Goal: Task Accomplishment & Management: Complete application form

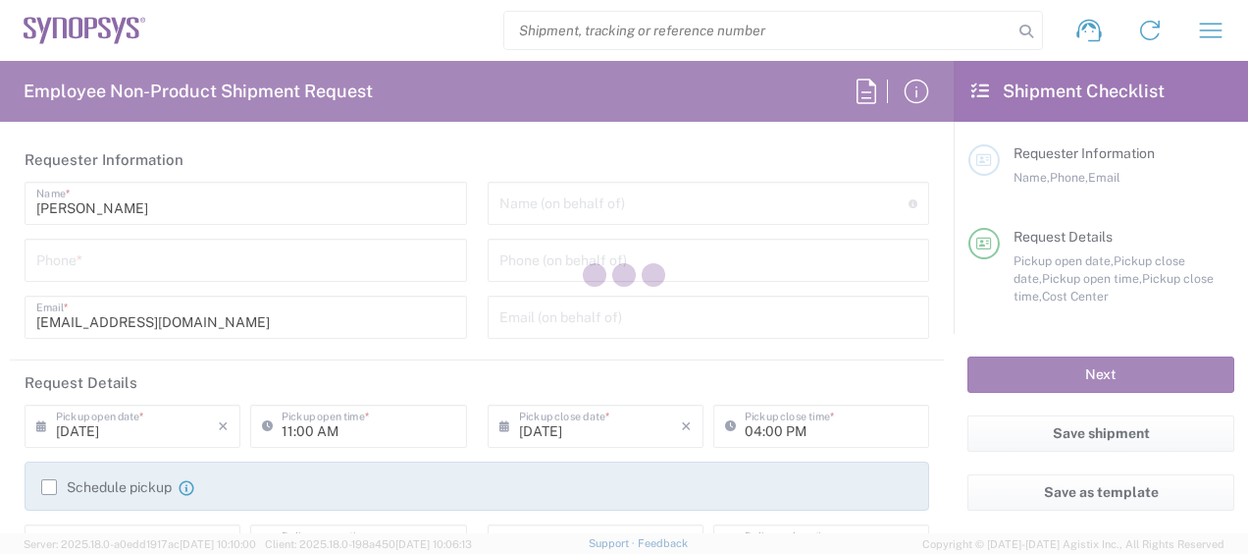
type input "Department"
type input "[GEOGRAPHIC_DATA]"
type input "US01, CIO, IT, ESS2 110066"
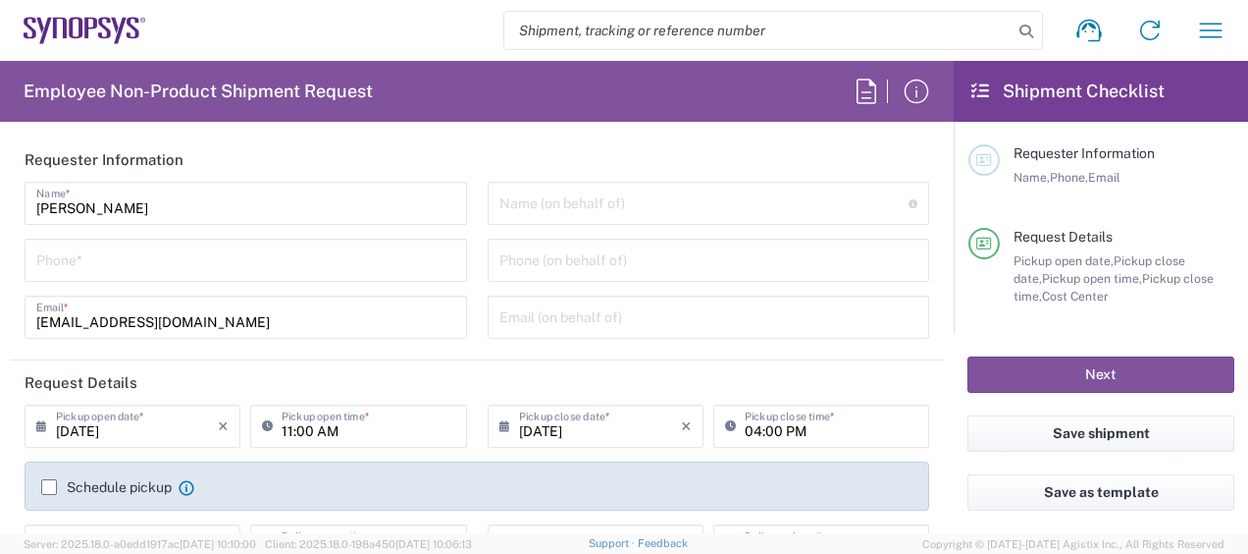
type input "Delivered at Place"
type input "[GEOGRAPHIC_DATA]"
type input "[US_STATE]"
type input "[GEOGRAPHIC_DATA] US26"
click at [210, 261] on input "tel" at bounding box center [245, 258] width 419 height 34
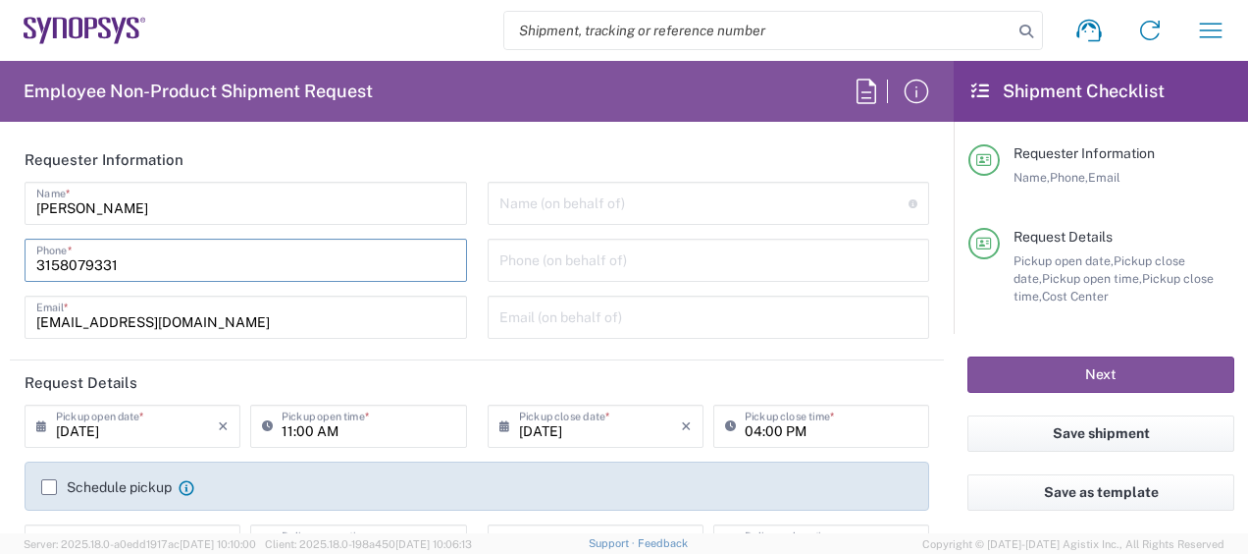
type input "3158079331"
click at [391, 161] on header "Requester Information" at bounding box center [477, 159] width 934 height 44
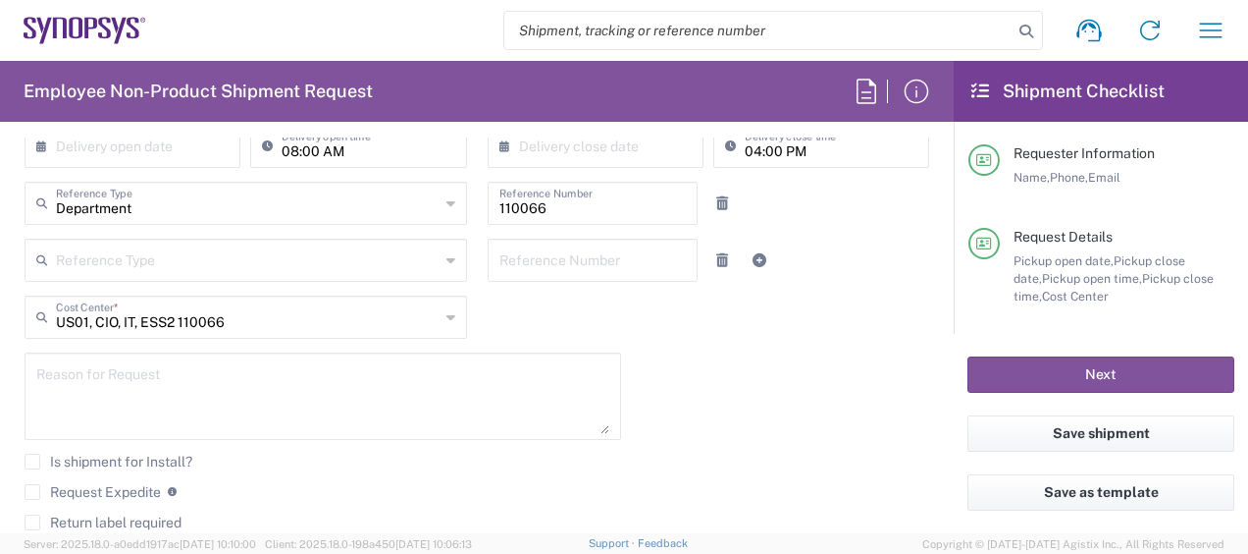
scroll to position [589, 0]
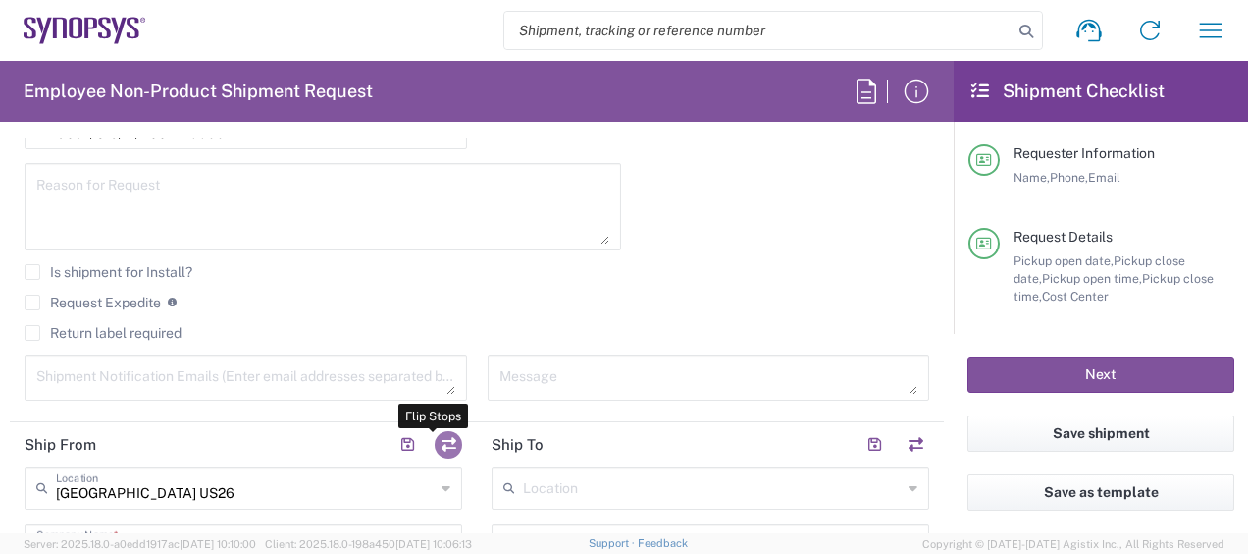
click at [441, 431] on button "button" at bounding box center [448, 444] width 27 height 27
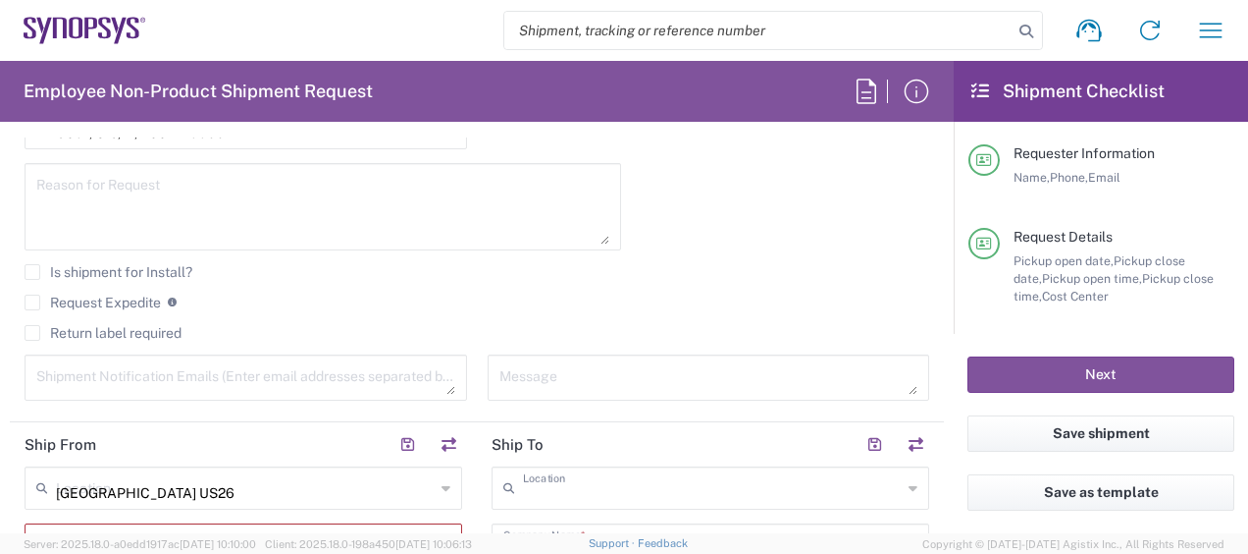
type input "[GEOGRAPHIC_DATA] US26"
type input "Synopsys Inc"
type input "1301 S Mopac Expy"
type input "[STREET_ADDRESS]"
type input "Austin"
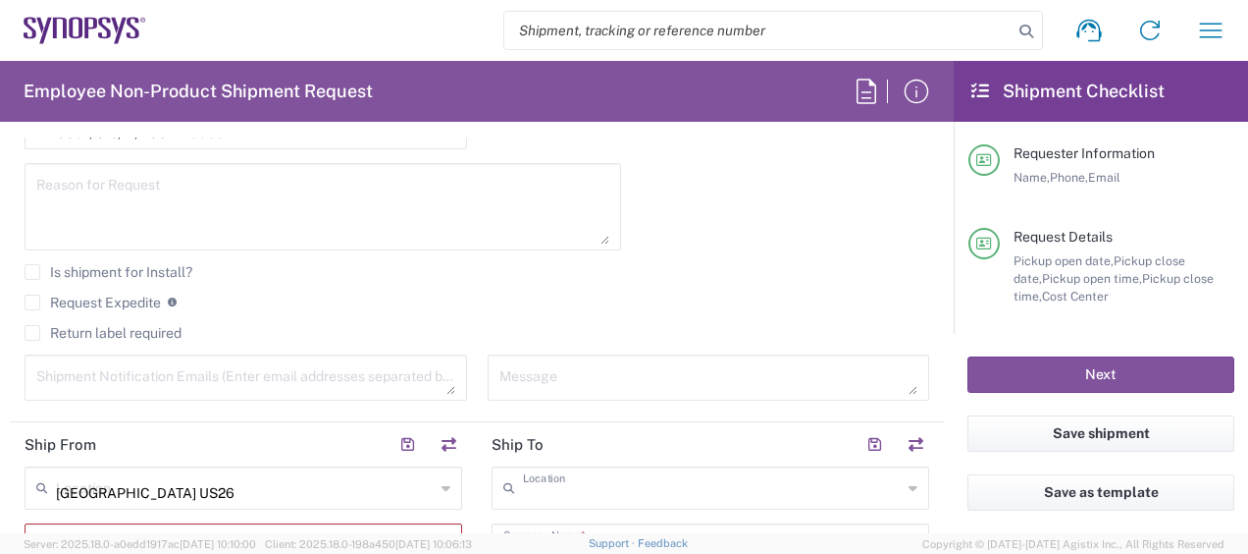
type input "[US_STATE]"
type input "78746"
type input "[PERSON_NAME]"
type input "[EMAIL_ADDRESS][DOMAIN_NAME]"
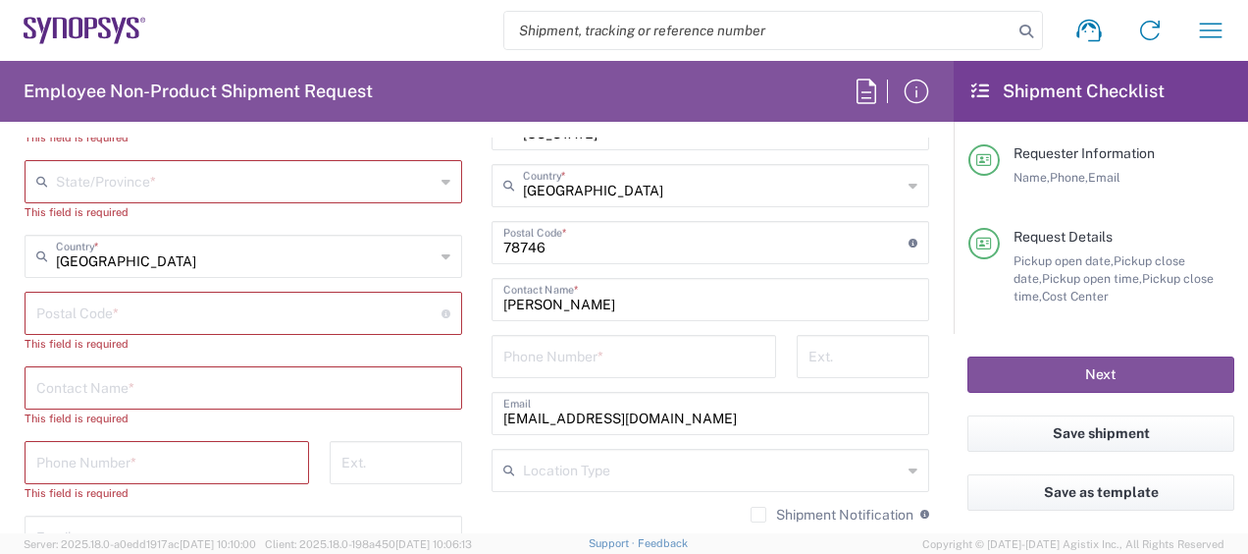
scroll to position [1276, 0]
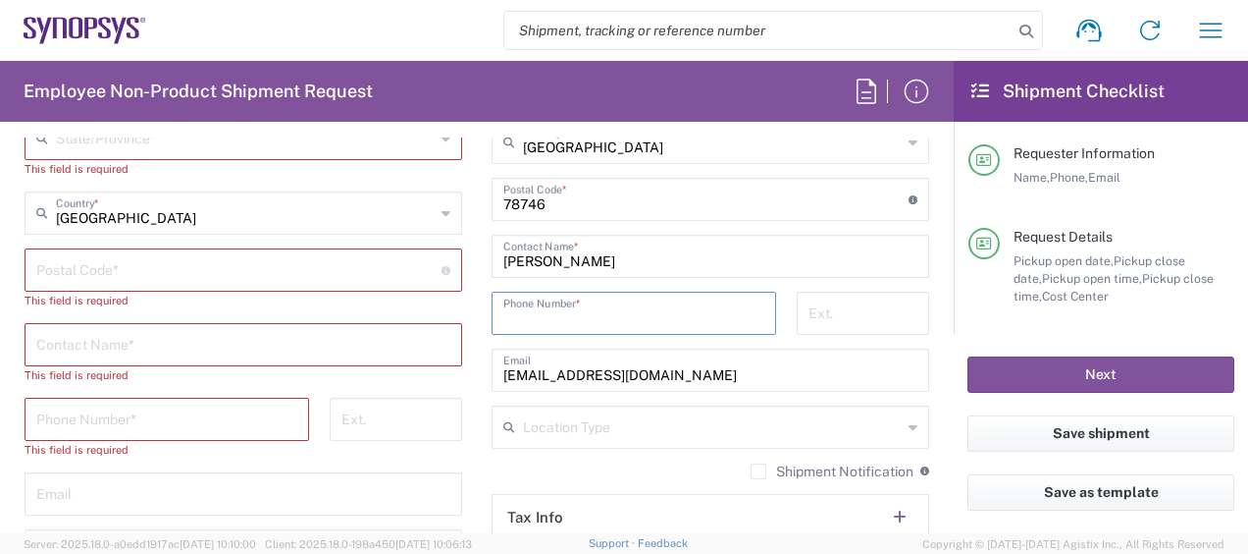
click at [615, 315] on input "tel" at bounding box center [634, 311] width 261 height 34
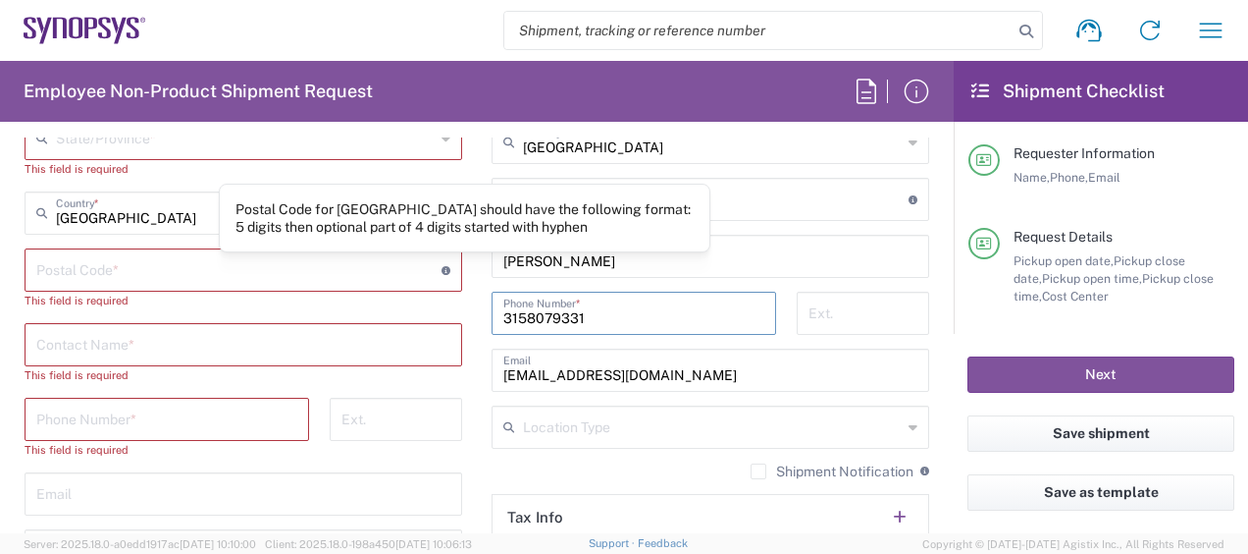
type input "3158079331"
click at [473, 235] on div "Postal Code for [GEOGRAPHIC_DATA] should have the following format: 5 digits th…" at bounding box center [465, 218] width 492 height 69
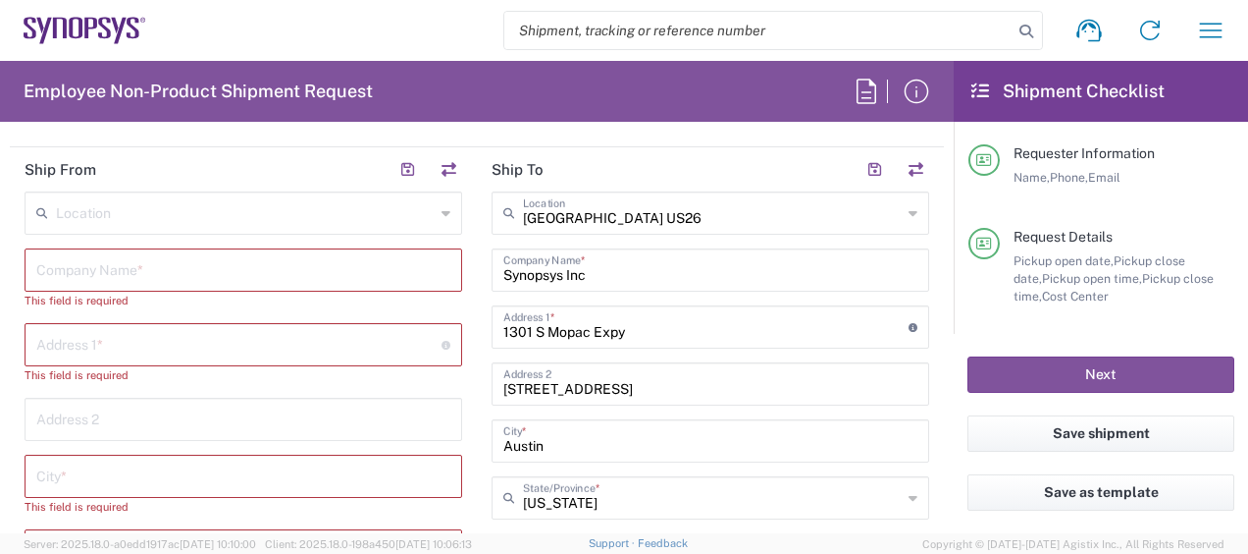
scroll to position [883, 0]
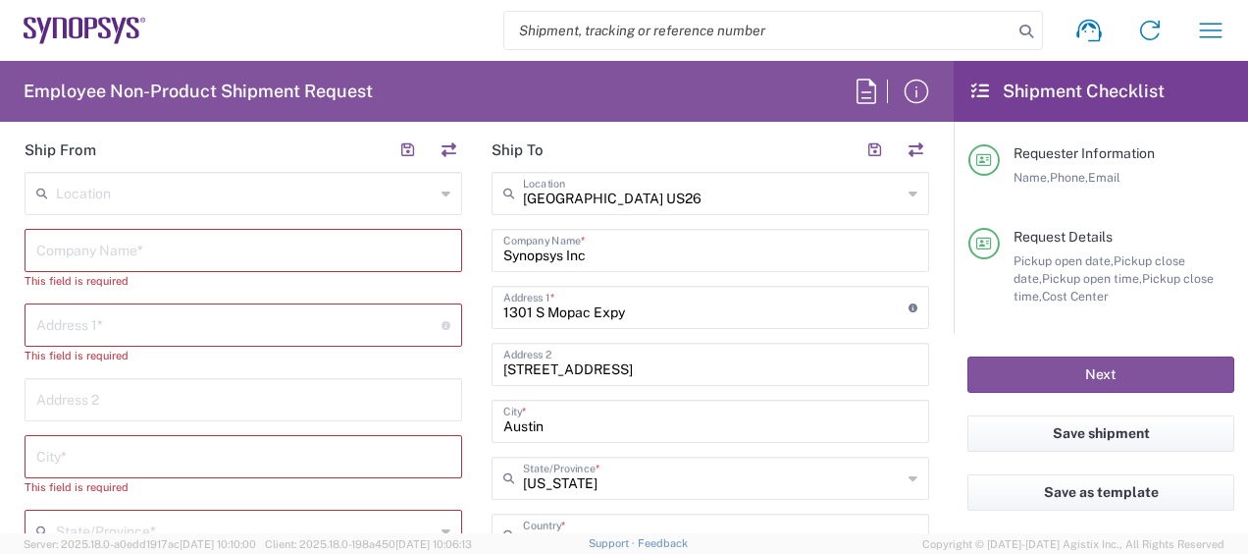
click at [283, 246] on input "text" at bounding box center [243, 249] width 414 height 34
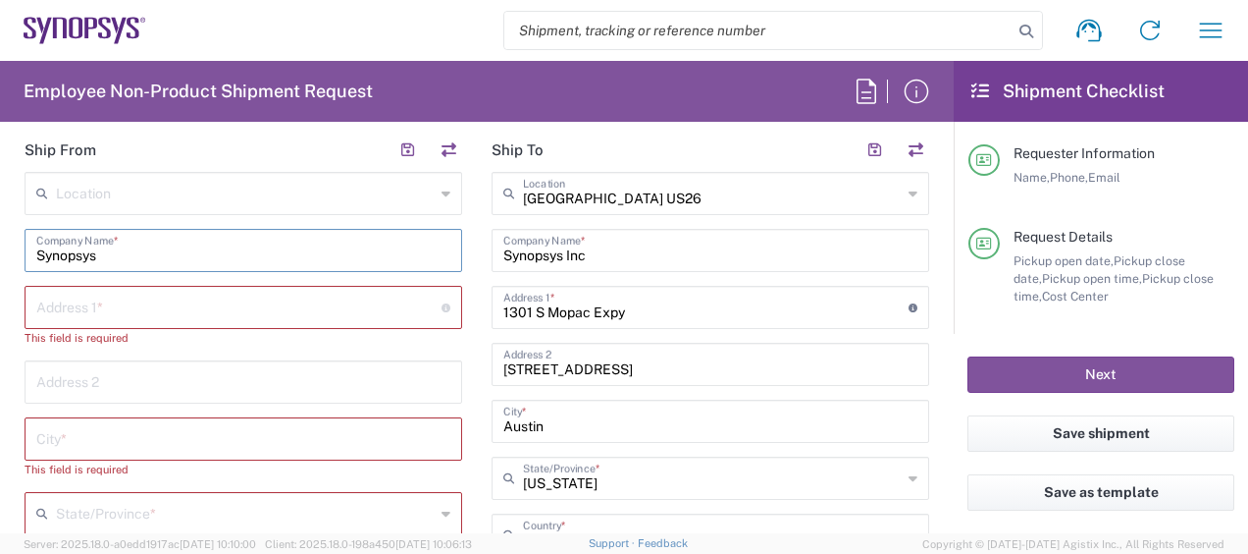
type input "Synopsys"
click at [238, 313] on input "text" at bounding box center [238, 306] width 405 height 34
paste input "17000 trail of the [PERSON_NAME]"
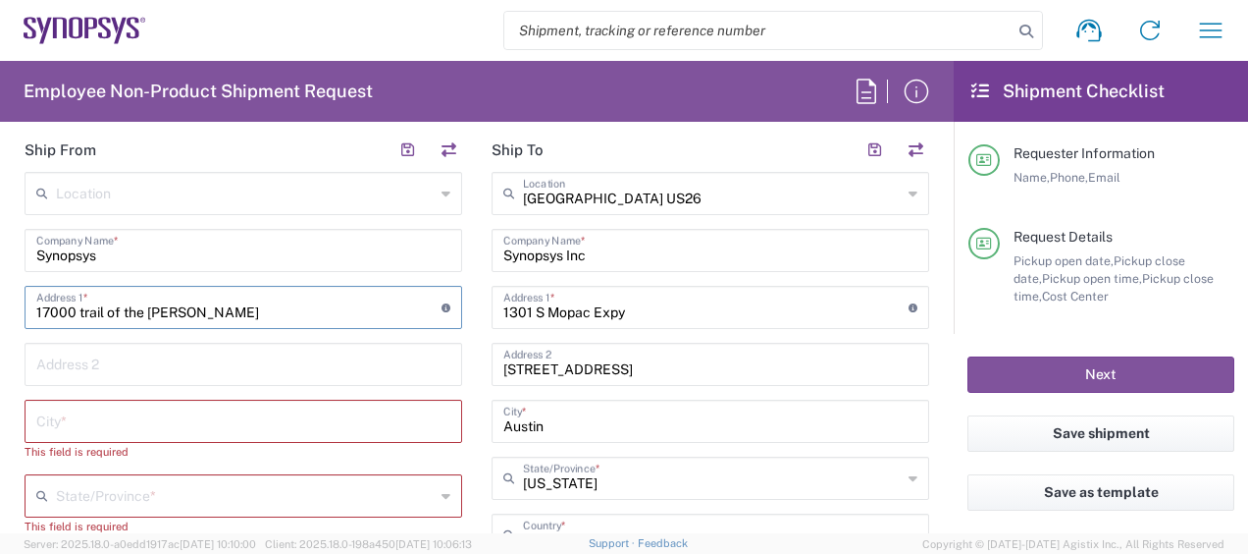
type input "17000 trail of the [PERSON_NAME]"
click at [227, 414] on input "text" at bounding box center [243, 419] width 414 height 34
paste input "[PERSON_NAME] bend"
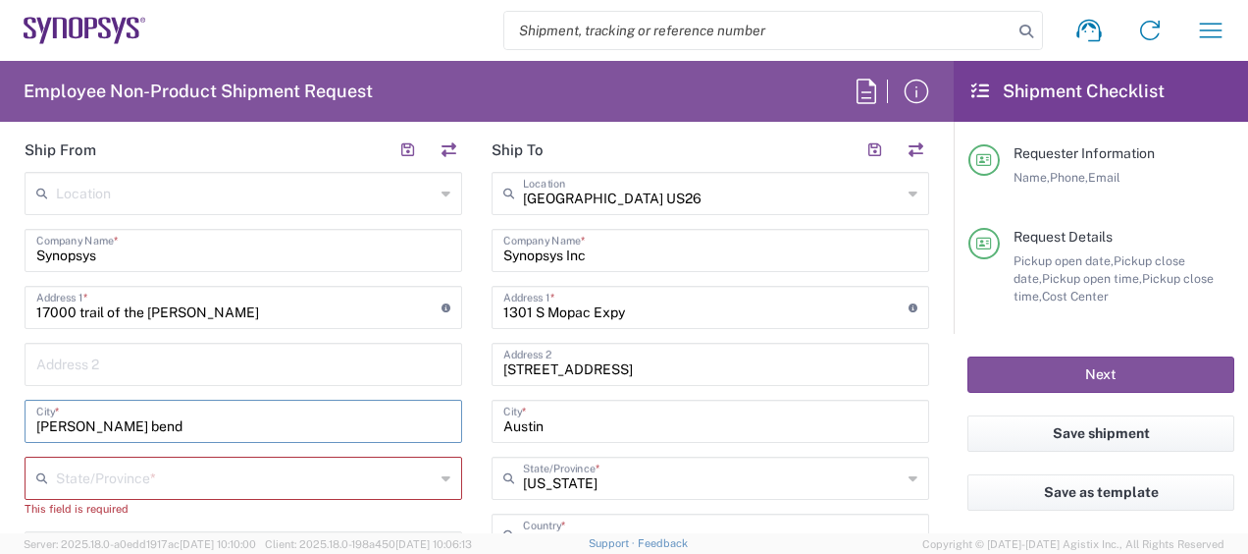
type input "[PERSON_NAME] bend"
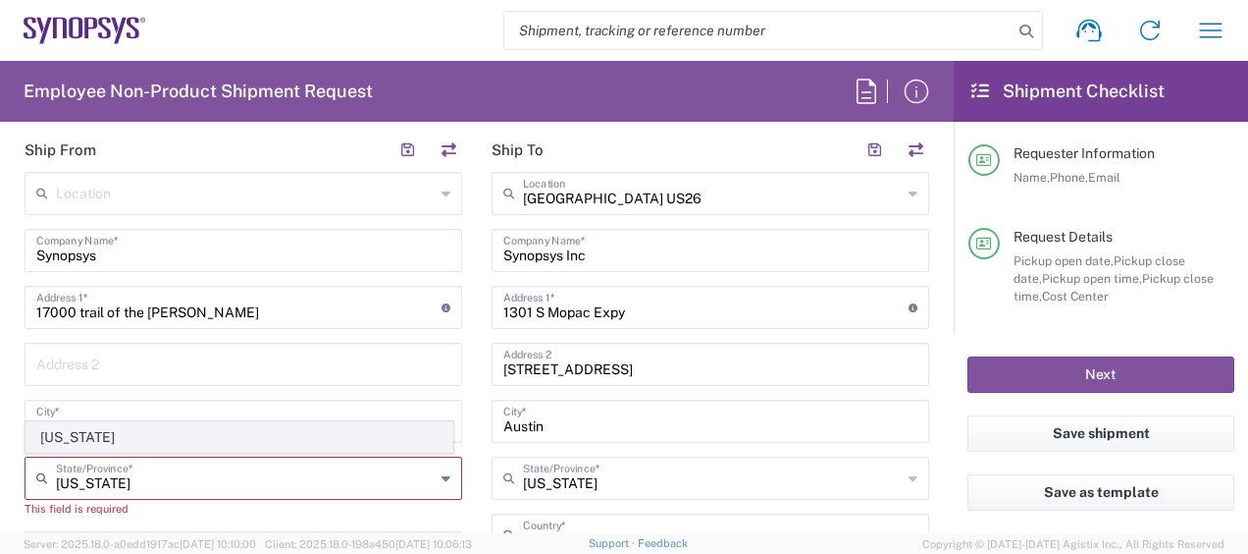
click at [84, 434] on span "[US_STATE]" at bounding box center [240, 437] width 426 height 30
type input "[US_STATE]"
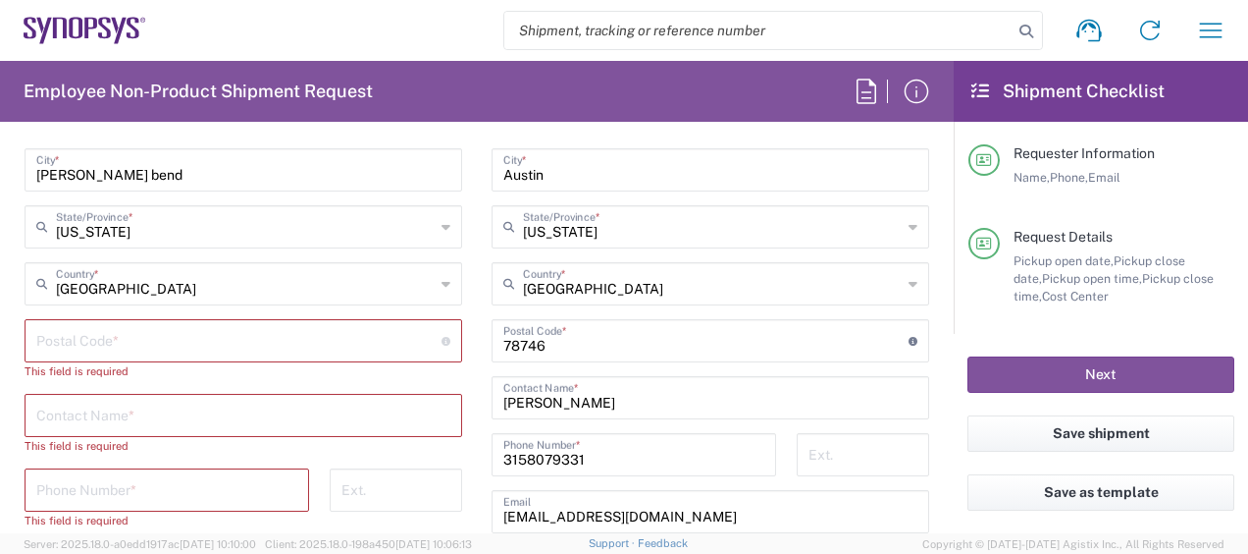
scroll to position [1178, 0]
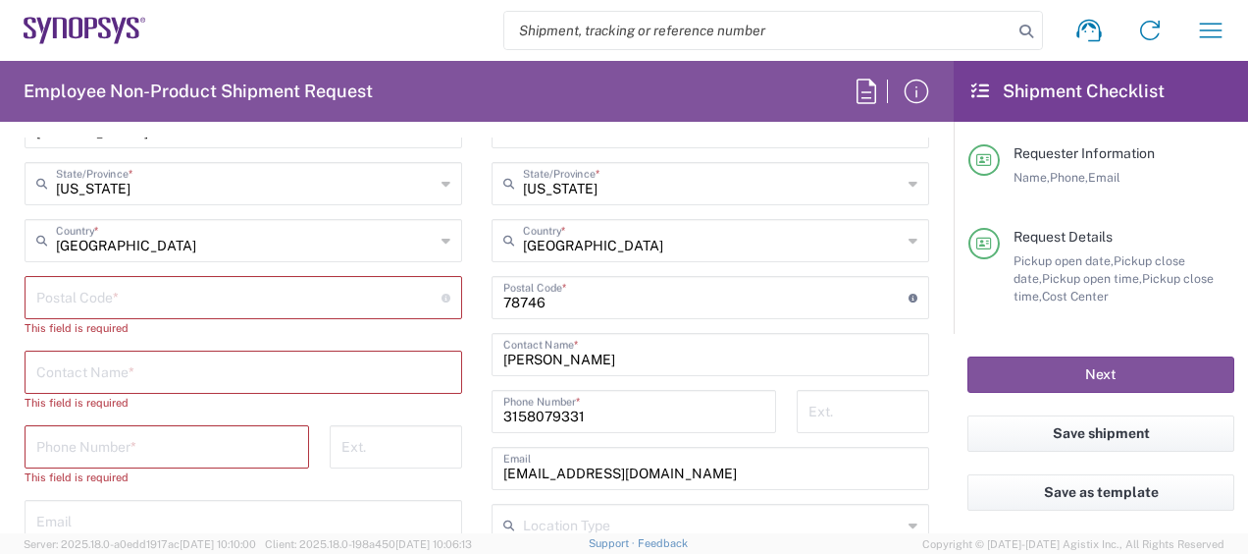
click at [151, 305] on input "undefined" at bounding box center [238, 296] width 405 height 34
paste input "78734"
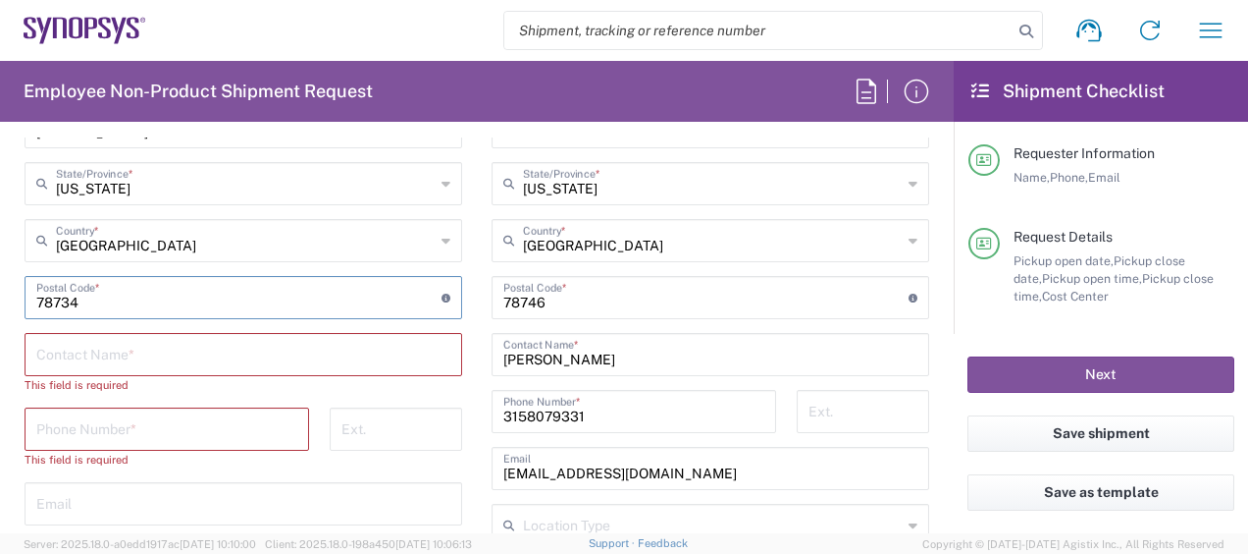
type input "78734"
drag, startPoint x: 137, startPoint y: 351, endPoint x: 142, endPoint y: 341, distance: 11.9
click at [137, 346] on input "text" at bounding box center [243, 353] width 414 height 34
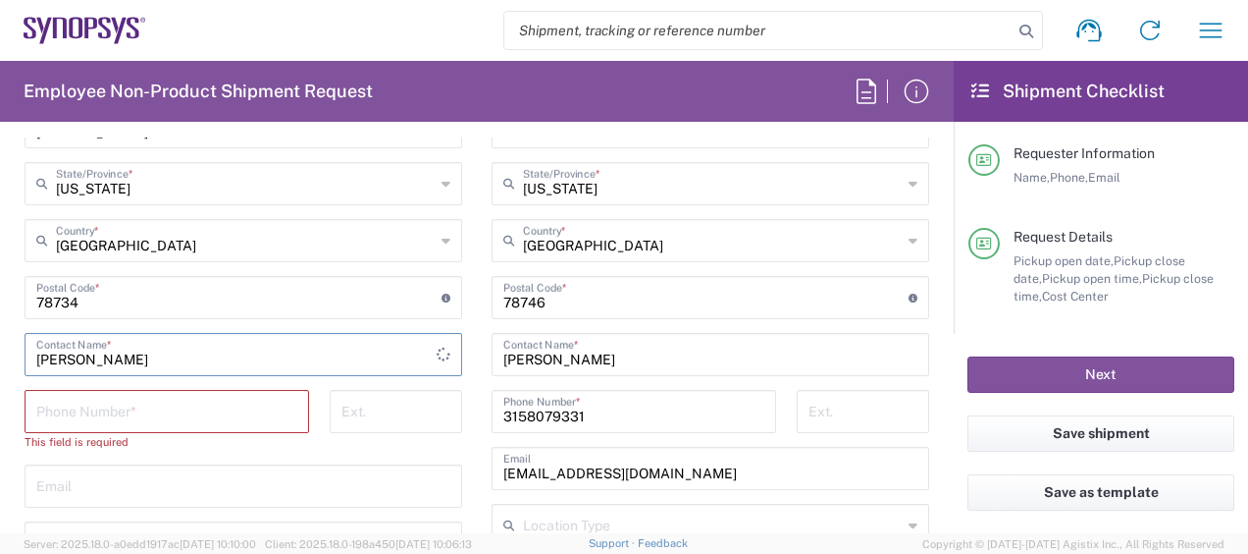
type input "[PERSON_NAME]"
click at [223, 409] on input "tel" at bounding box center [166, 410] width 261 height 34
paste input "[PHONE_NUMBER]"
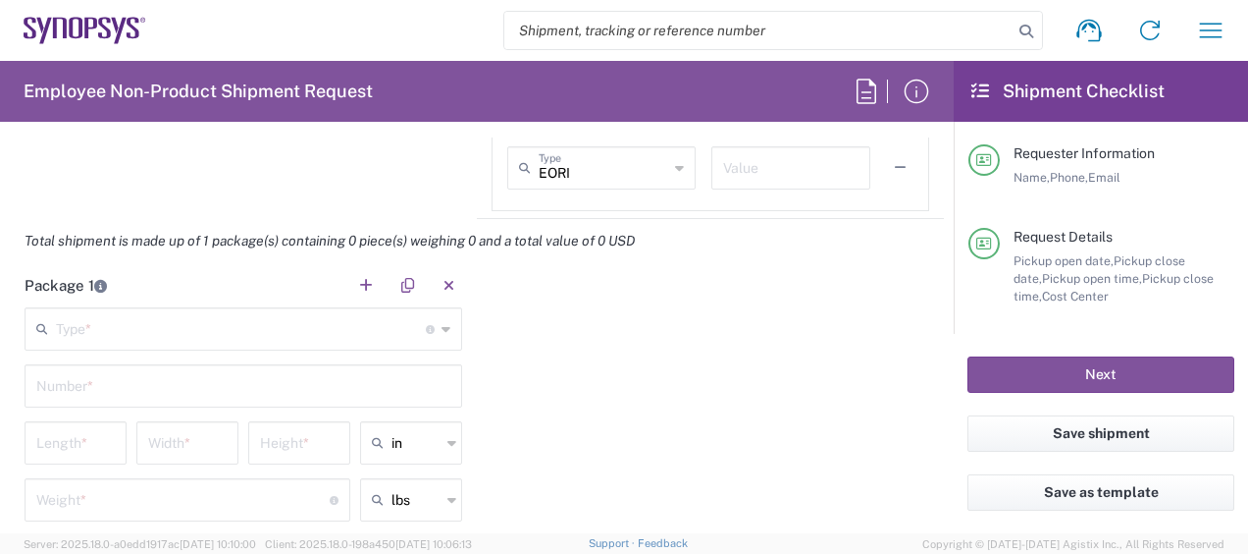
scroll to position [1669, 0]
type input "[PHONE_NUMBER]"
click at [191, 325] on input "text" at bounding box center [241, 327] width 370 height 34
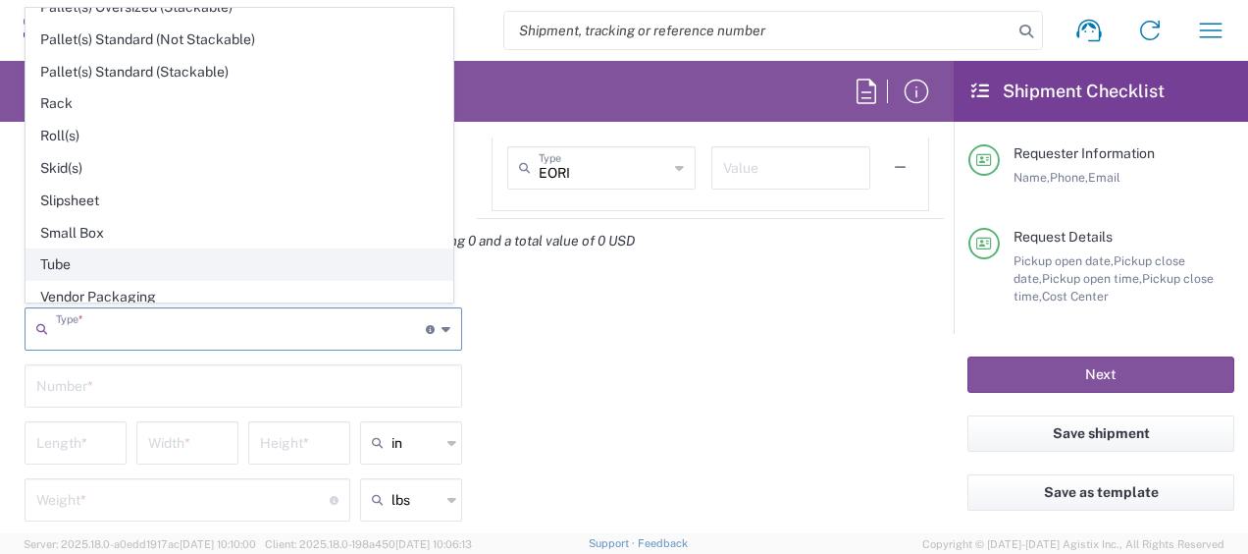
scroll to position [904, 0]
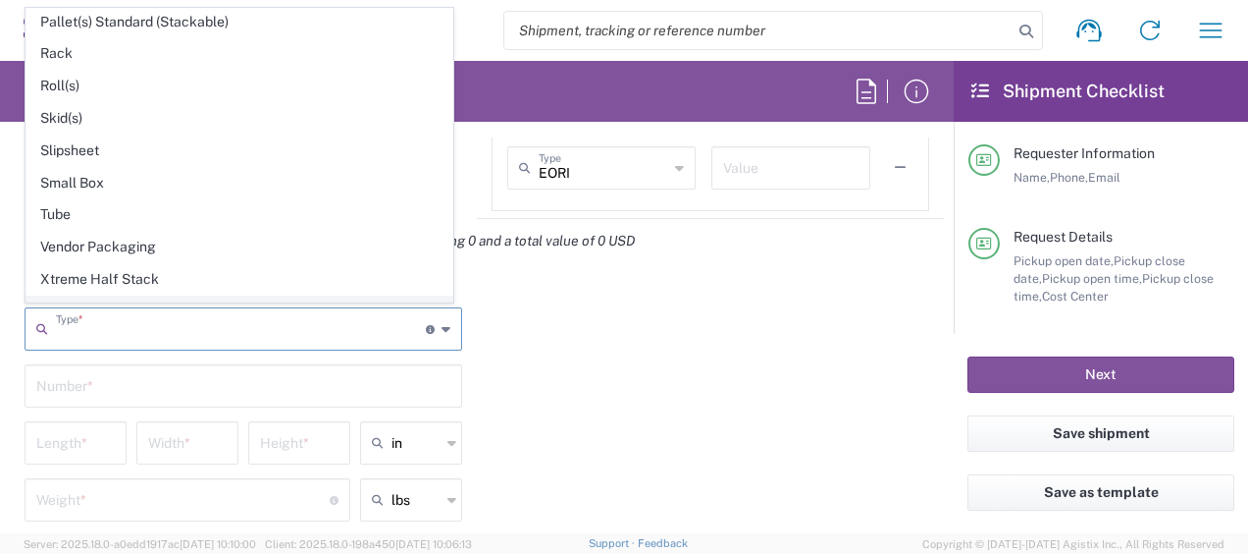
click at [75, 296] on span "Your Packaging" at bounding box center [240, 311] width 426 height 30
type input "Your Packaging"
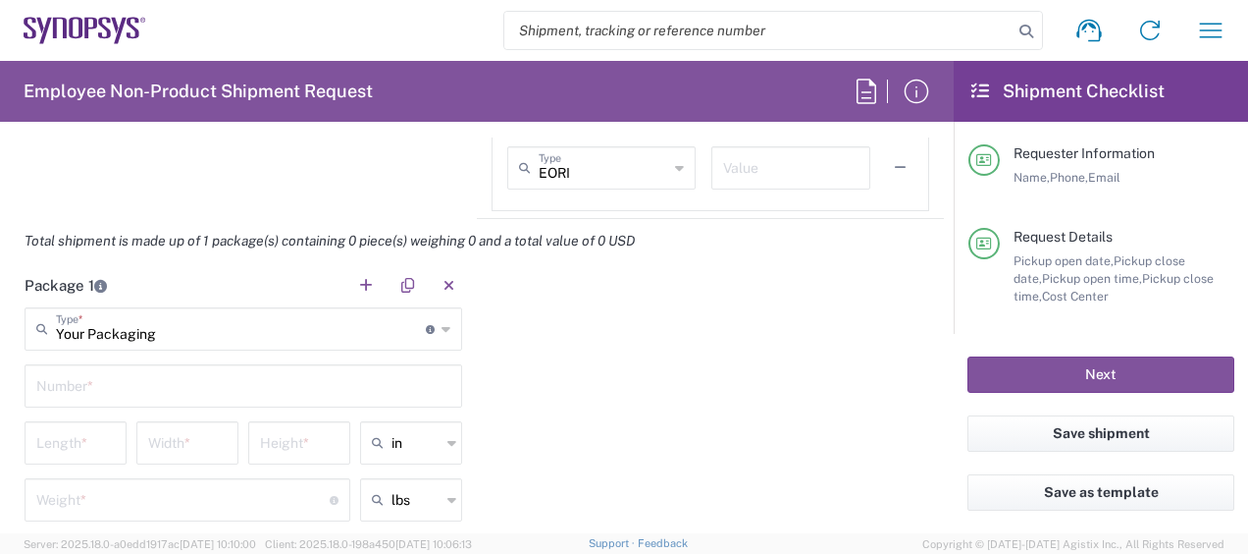
click at [70, 378] on input "text" at bounding box center [243, 384] width 414 height 34
type input "1"
click at [62, 440] on input "number" at bounding box center [75, 441] width 79 height 34
type input "16"
click at [175, 442] on input "number" at bounding box center [187, 441] width 79 height 34
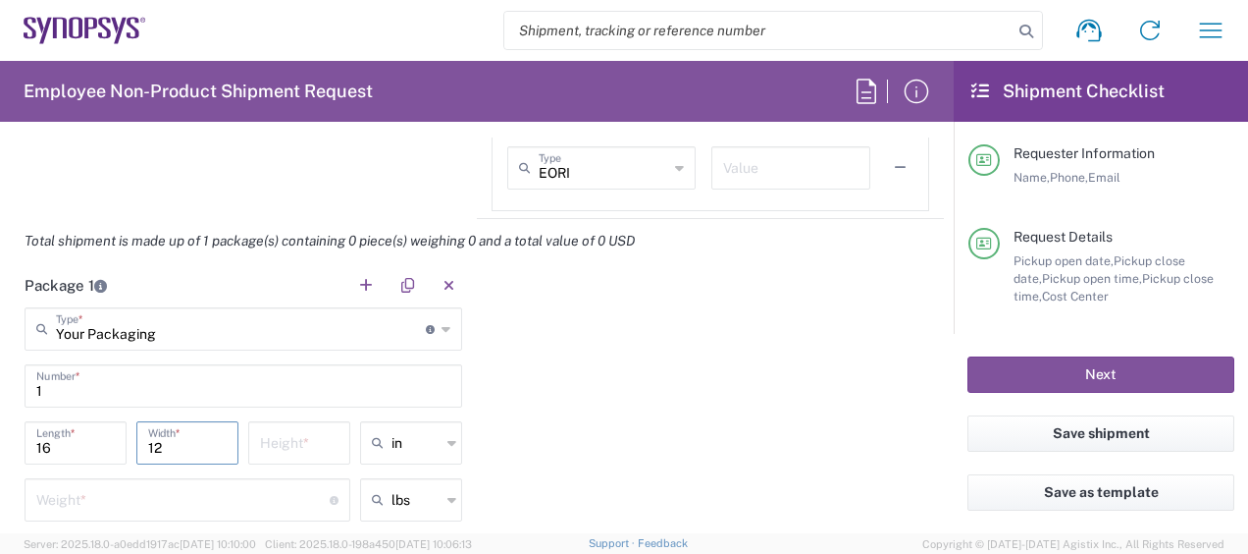
type input "12"
click at [285, 438] on input "number" at bounding box center [299, 441] width 79 height 34
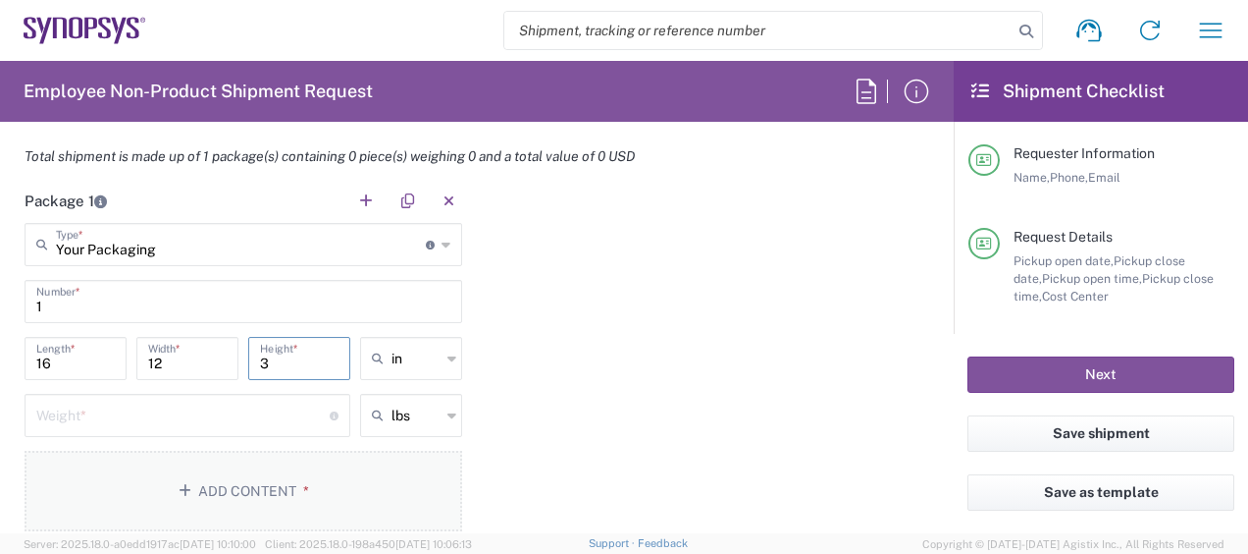
scroll to position [1865, 0]
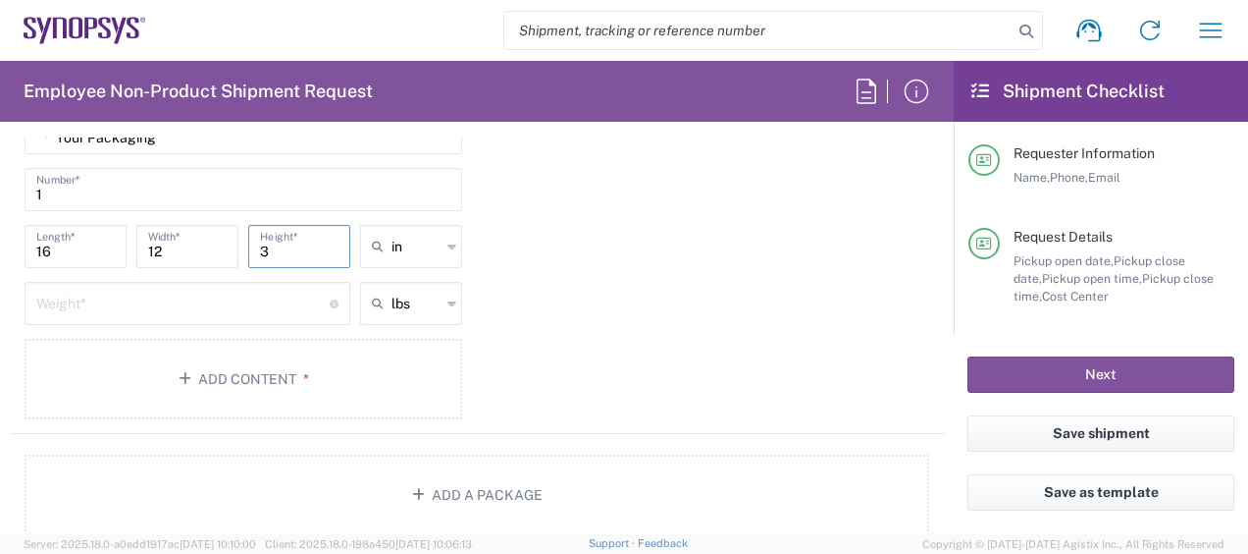
type input "3"
click at [130, 298] on input "number" at bounding box center [182, 302] width 293 height 34
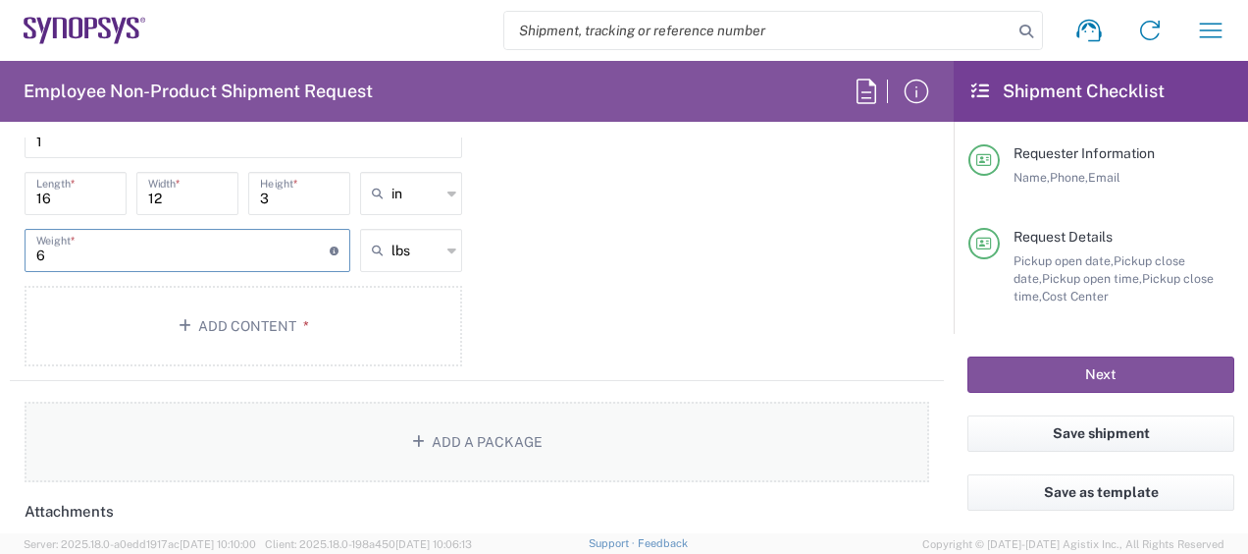
scroll to position [2061, 0]
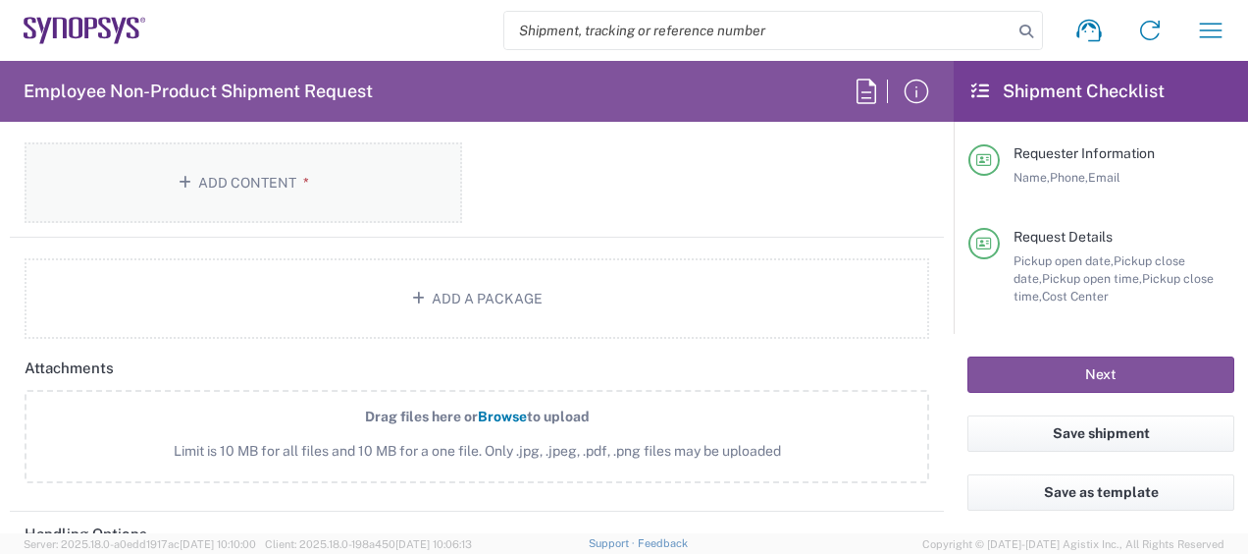
type input "6"
click at [223, 196] on button "Add Content *" at bounding box center [244, 182] width 438 height 80
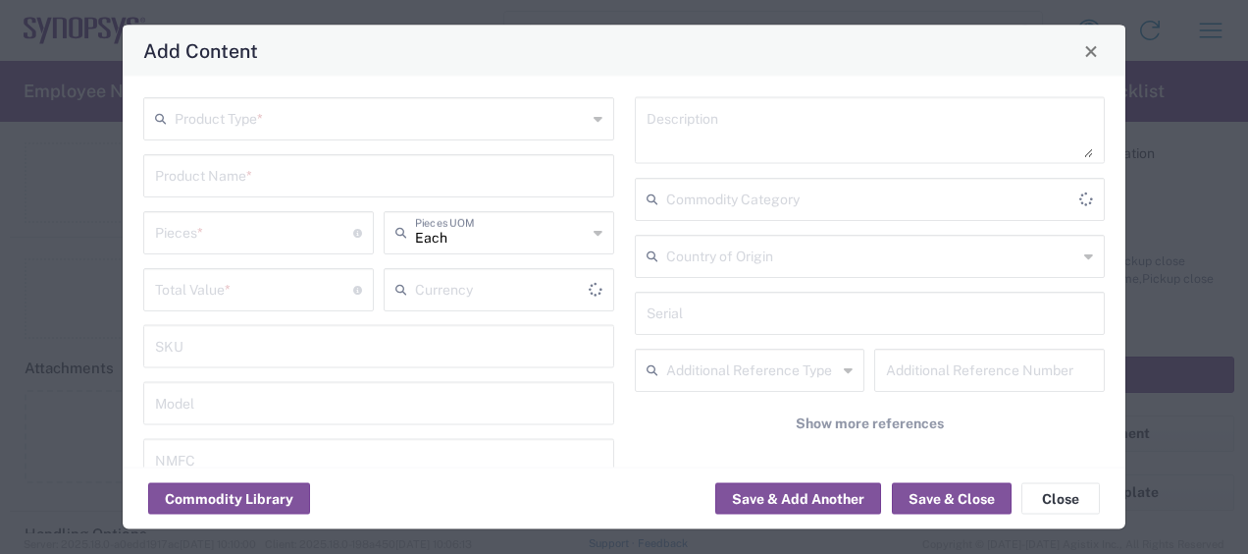
type input "US Dollar"
click at [286, 120] on input "text" at bounding box center [381, 117] width 412 height 34
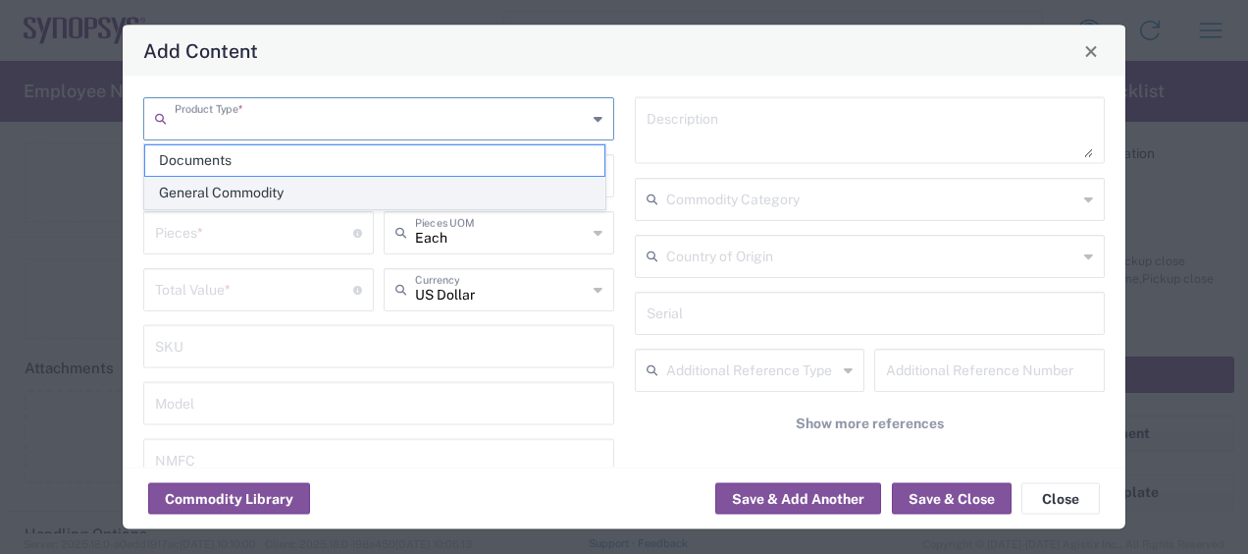
click at [309, 192] on span "General Commodity" at bounding box center [374, 193] width 459 height 30
type input "General Commodity"
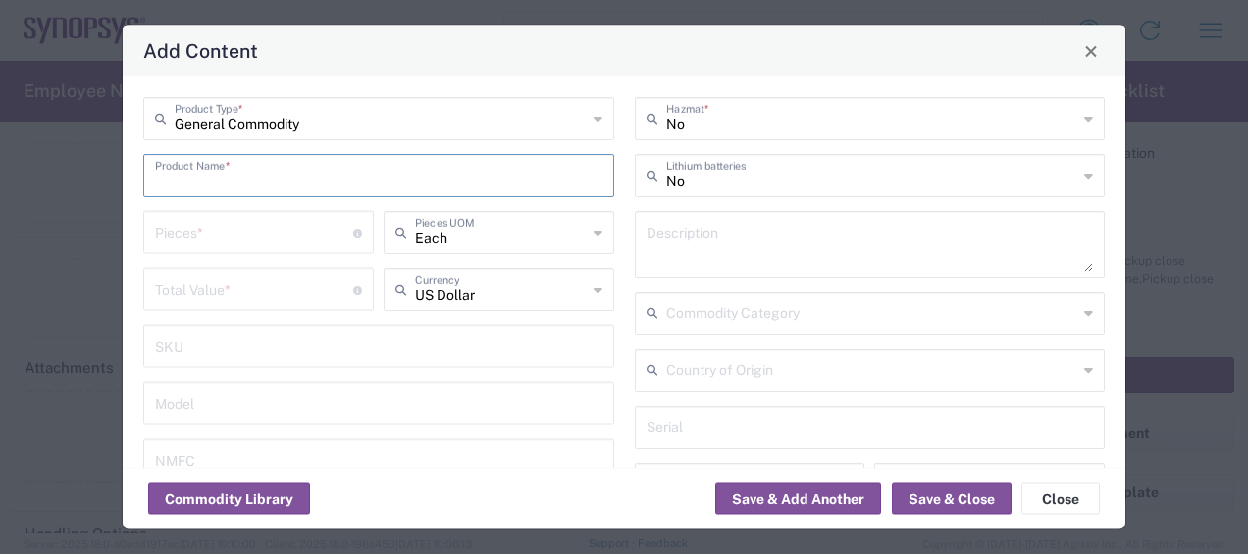
click at [275, 179] on input "text" at bounding box center [379, 174] width 448 height 34
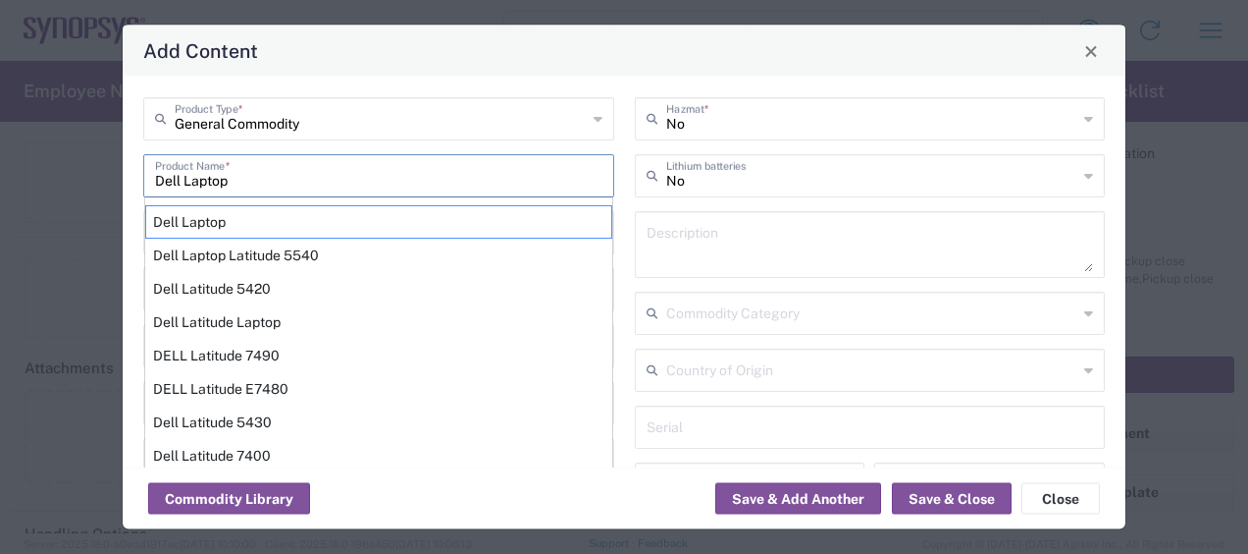
type input "Dell Laptop"
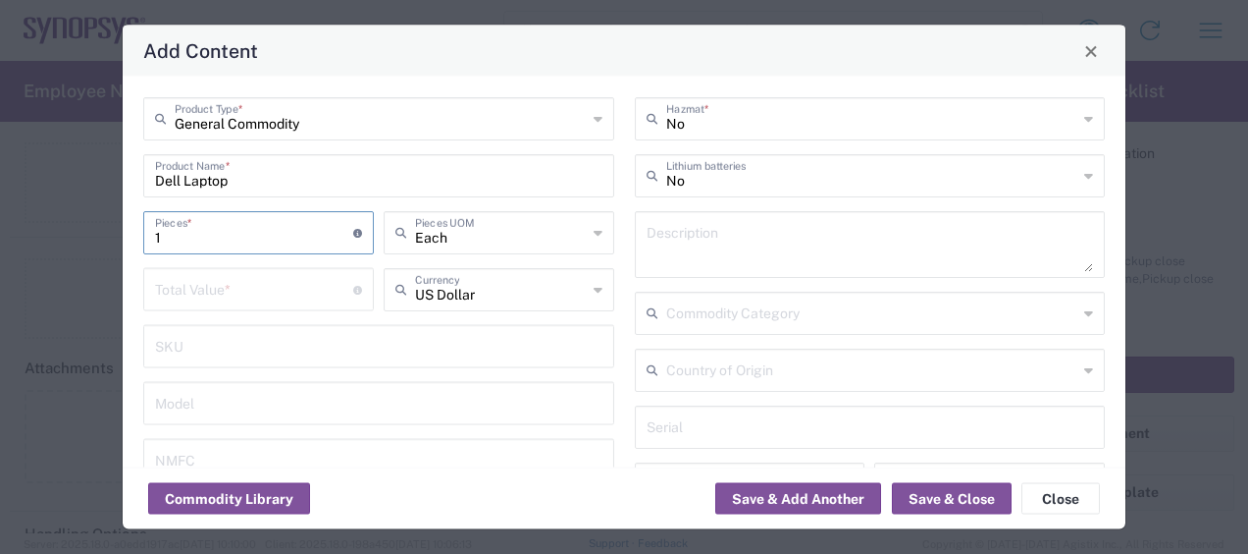
type input "1"
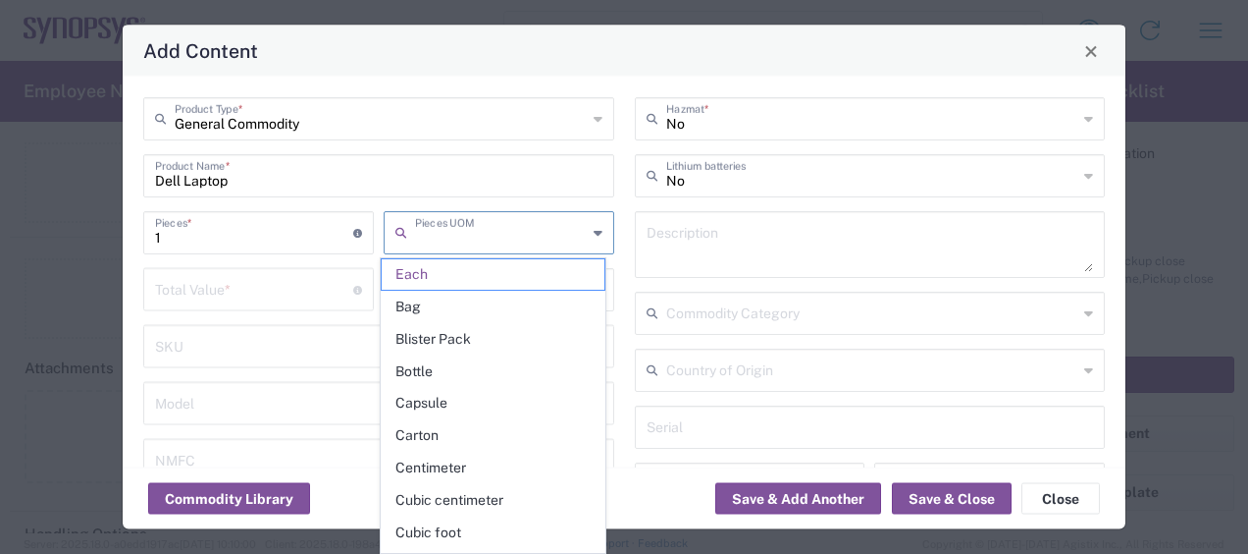
type input "Each"
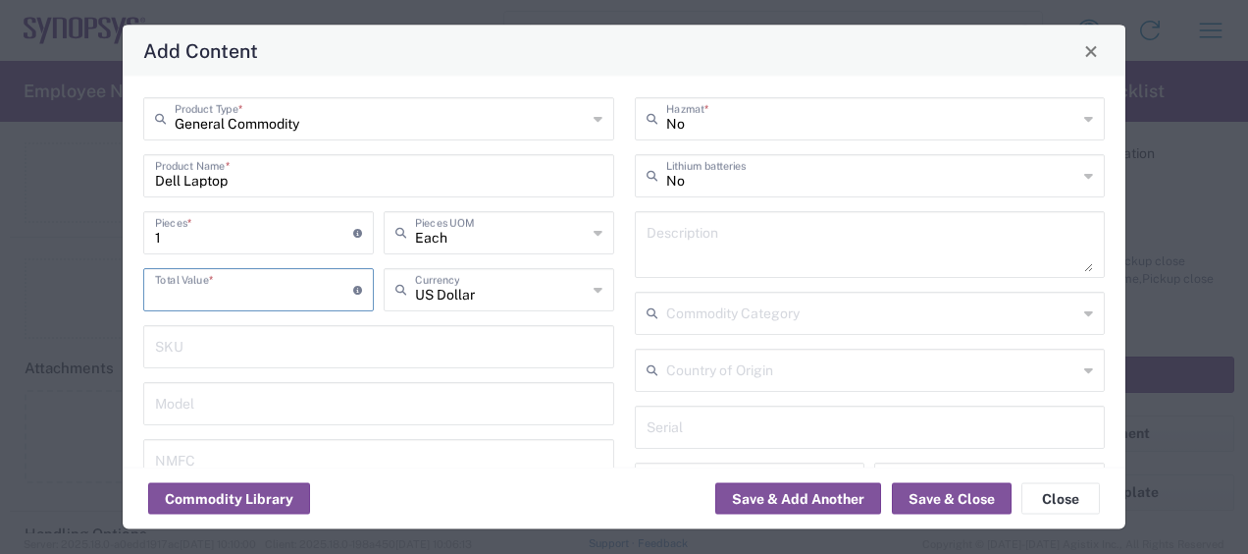
type input "2"
type input "1000"
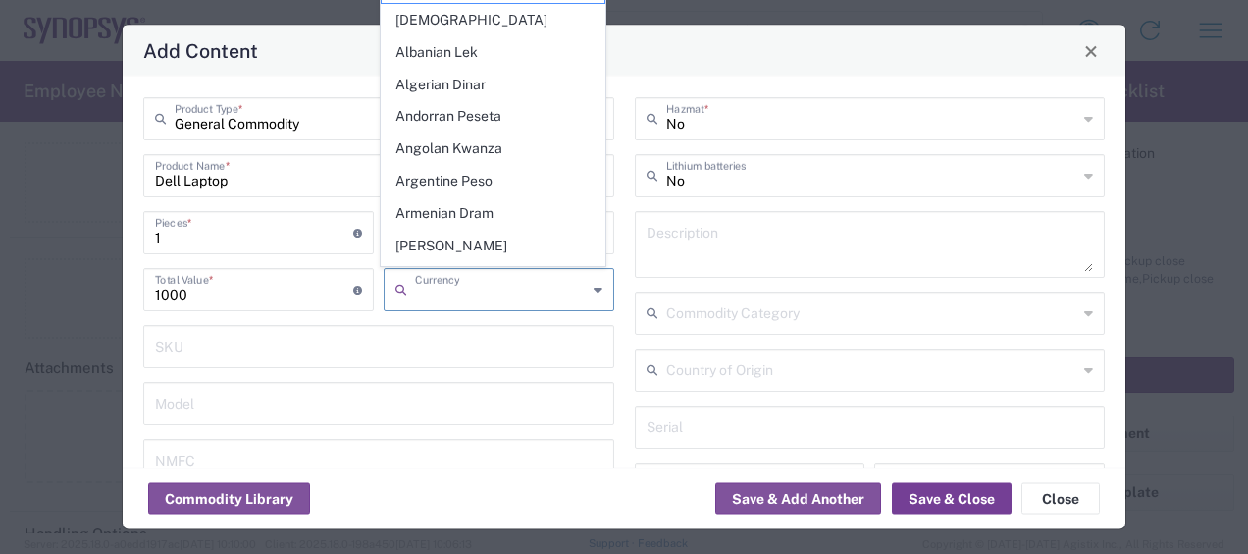
click at [936, 497] on button "Save & Close" at bounding box center [952, 498] width 120 height 31
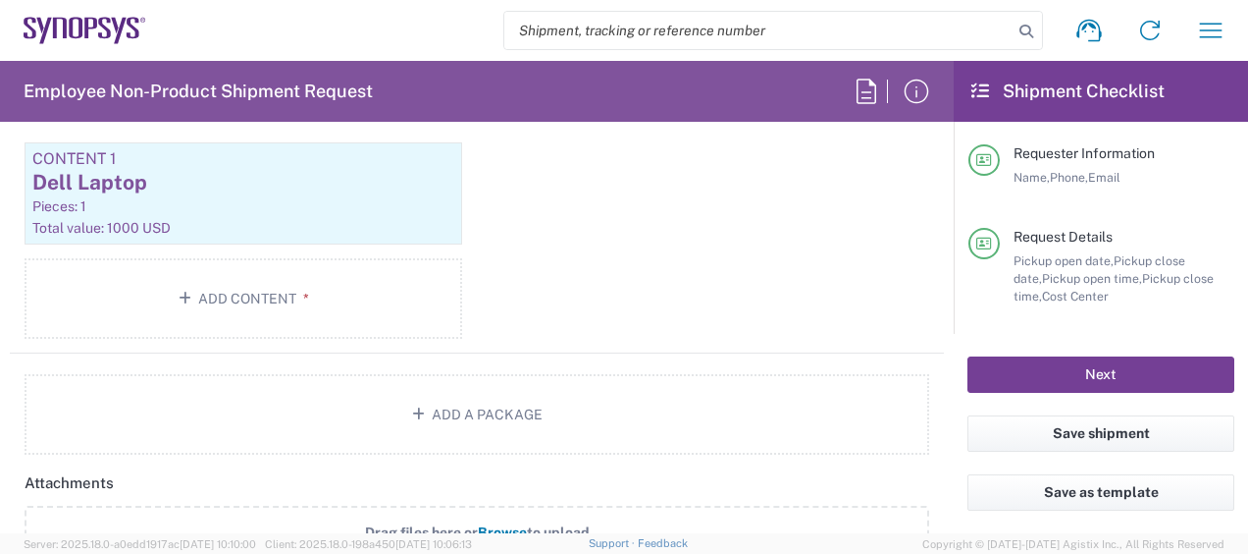
click at [1142, 361] on button "Next" at bounding box center [1101, 374] width 267 height 36
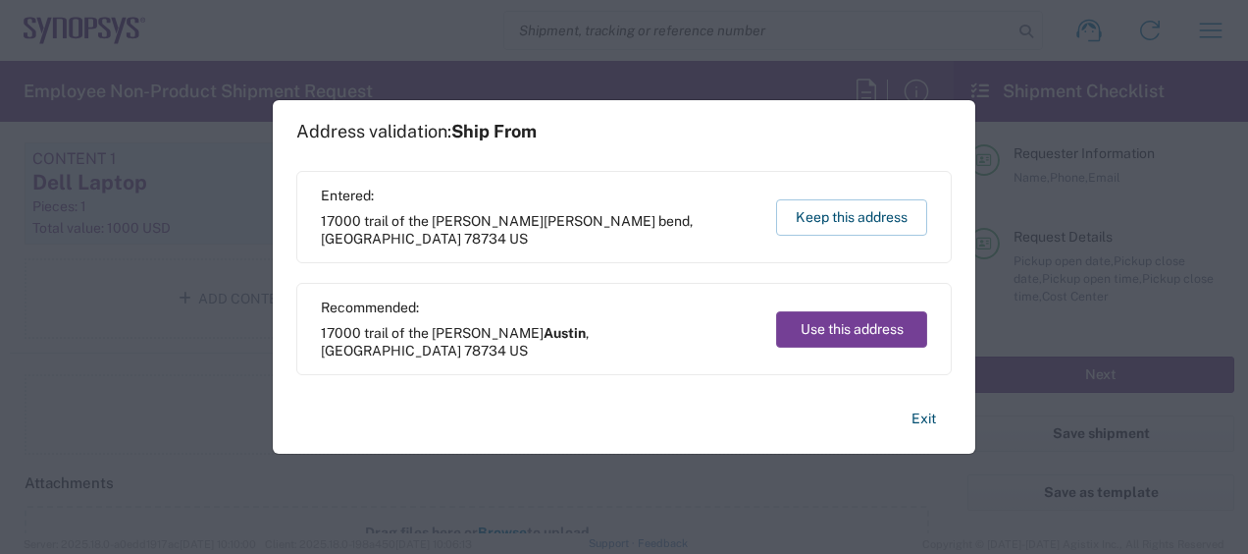
click at [805, 323] on button "Use this address" at bounding box center [851, 329] width 151 height 36
type input "Austin"
type input "[US_STATE]"
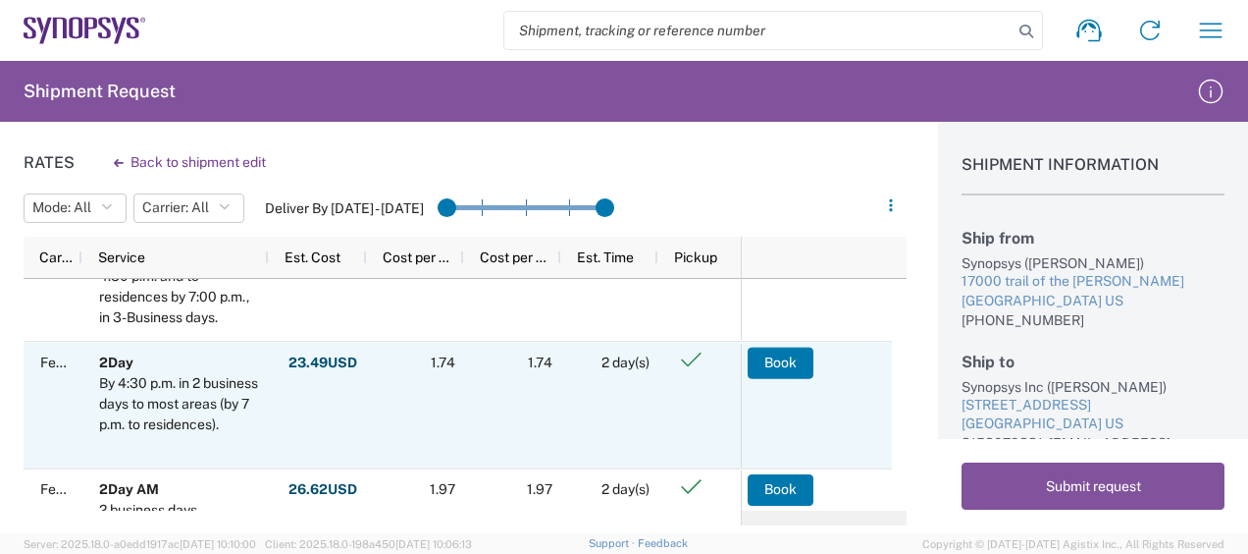
scroll to position [196, 0]
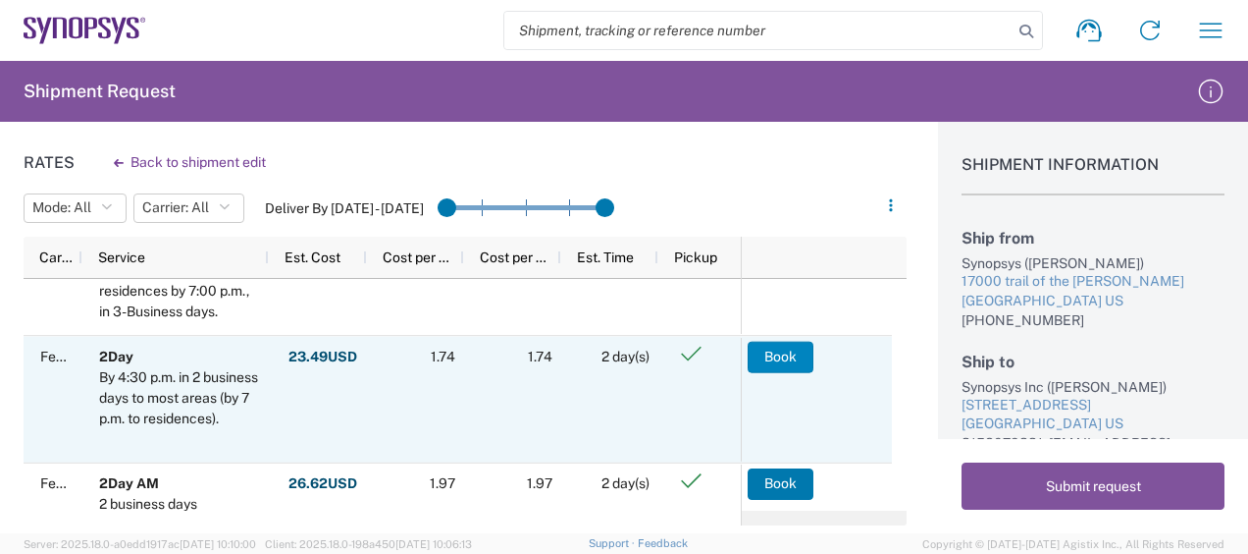
click at [779, 350] on button "Book" at bounding box center [781, 356] width 66 height 31
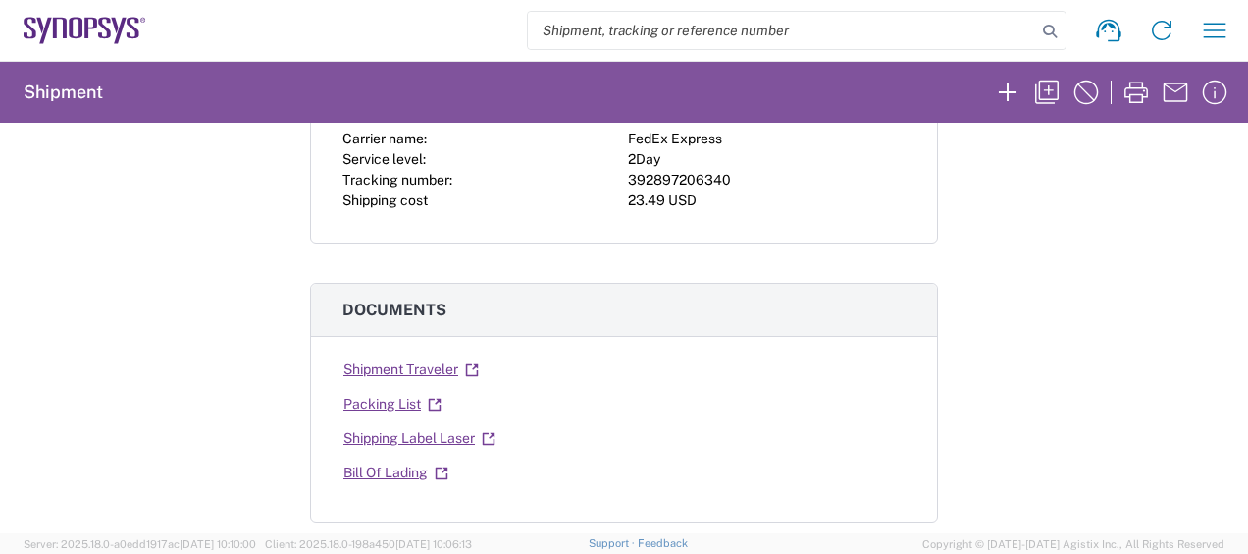
scroll to position [196, 0]
click at [428, 438] on link "Shipping Label Laser" at bounding box center [420, 438] width 154 height 34
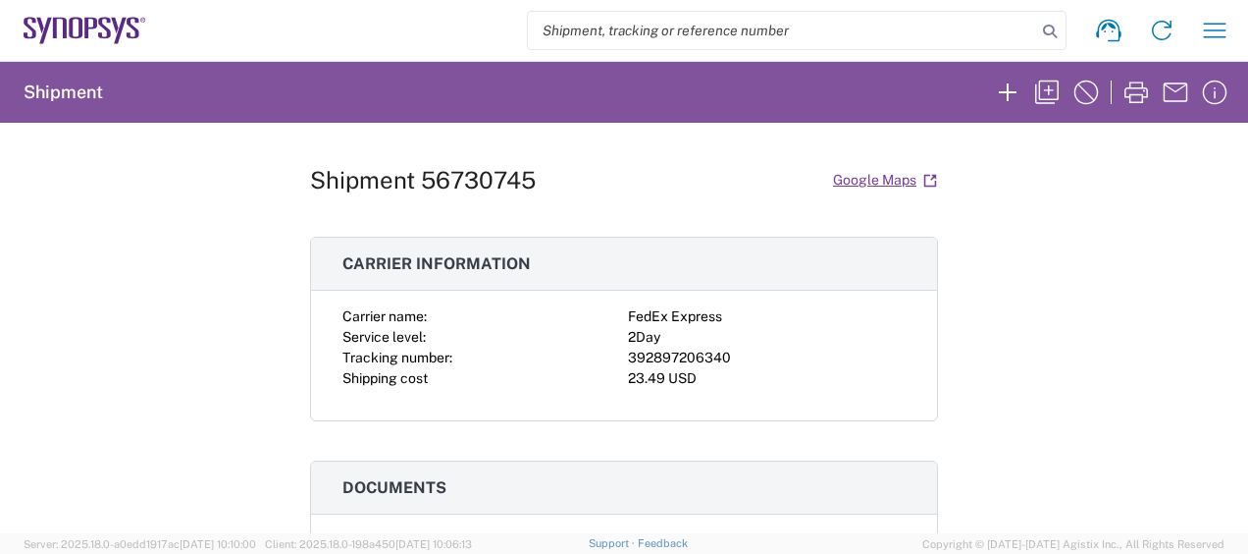
scroll to position [0, 0]
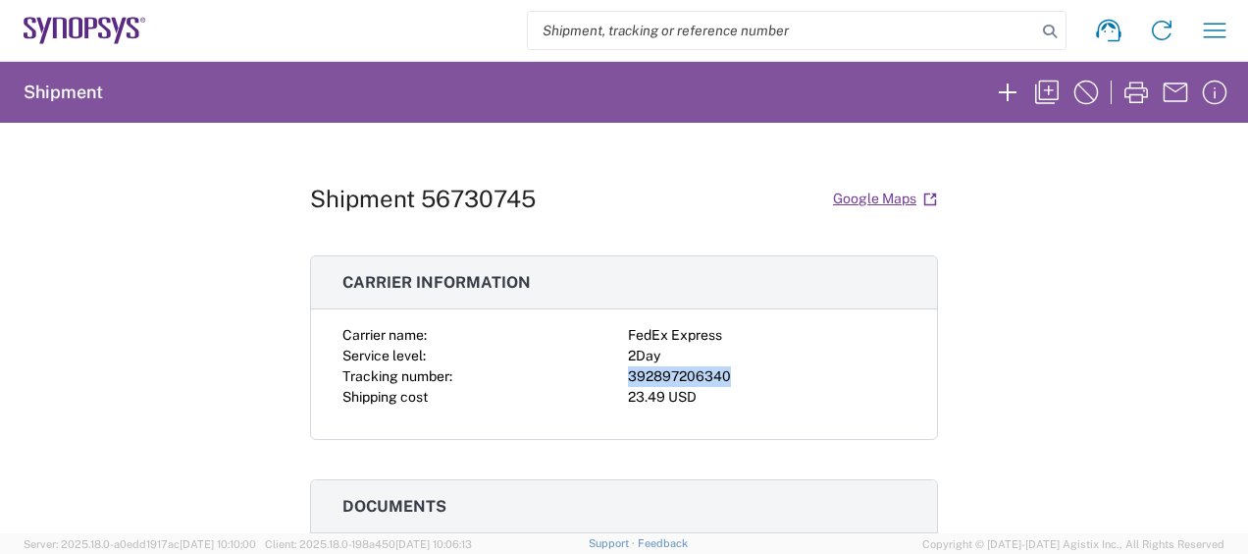
drag, startPoint x: 743, startPoint y: 376, endPoint x: 616, endPoint y: 380, distance: 126.7
click at [616, 380] on div "Carrier name: FedEx Express Service level: 2Day Tracking number: 392897206340 S…" at bounding box center [624, 366] width 563 height 82
copy div "392897206340"
click at [314, 185] on h1 "Shipment 56730745" at bounding box center [423, 199] width 226 height 28
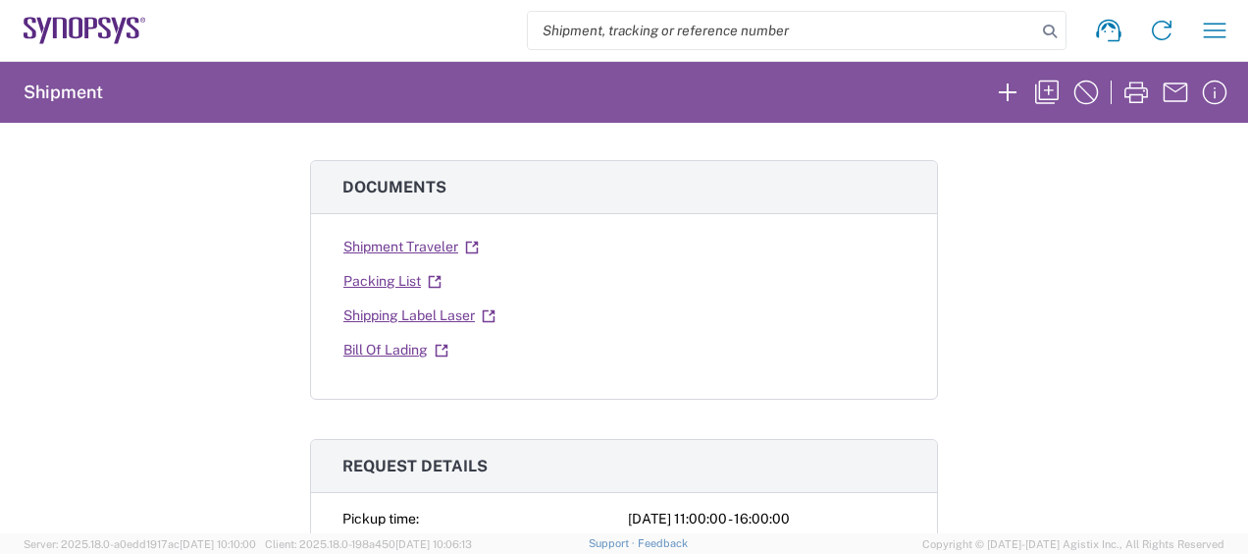
scroll to position [687, 0]
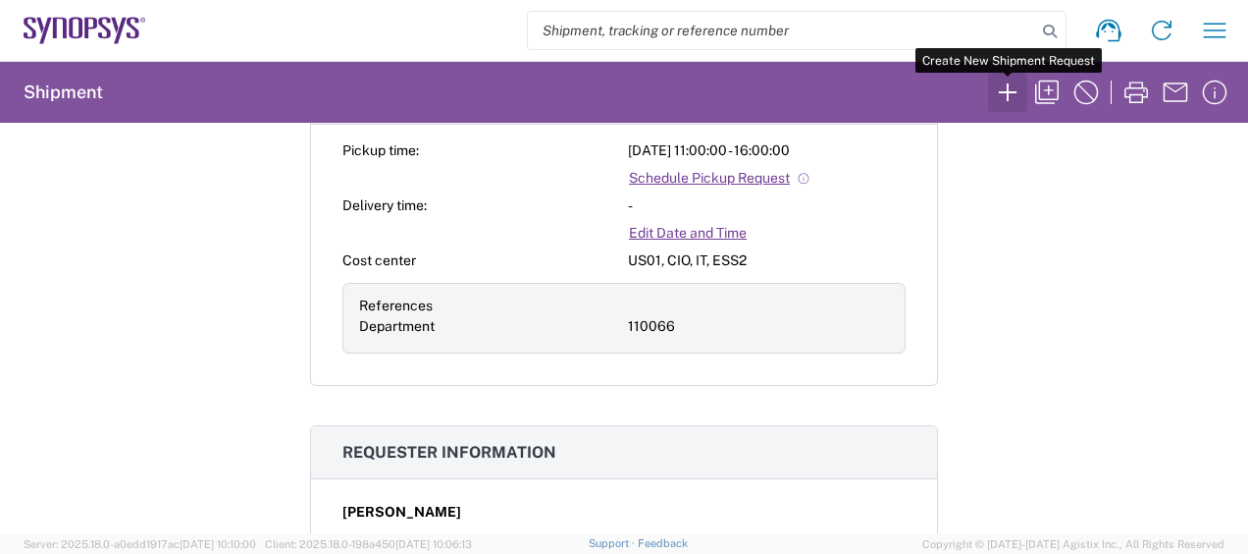
click at [1008, 87] on icon "button" at bounding box center [1008, 92] width 18 height 18
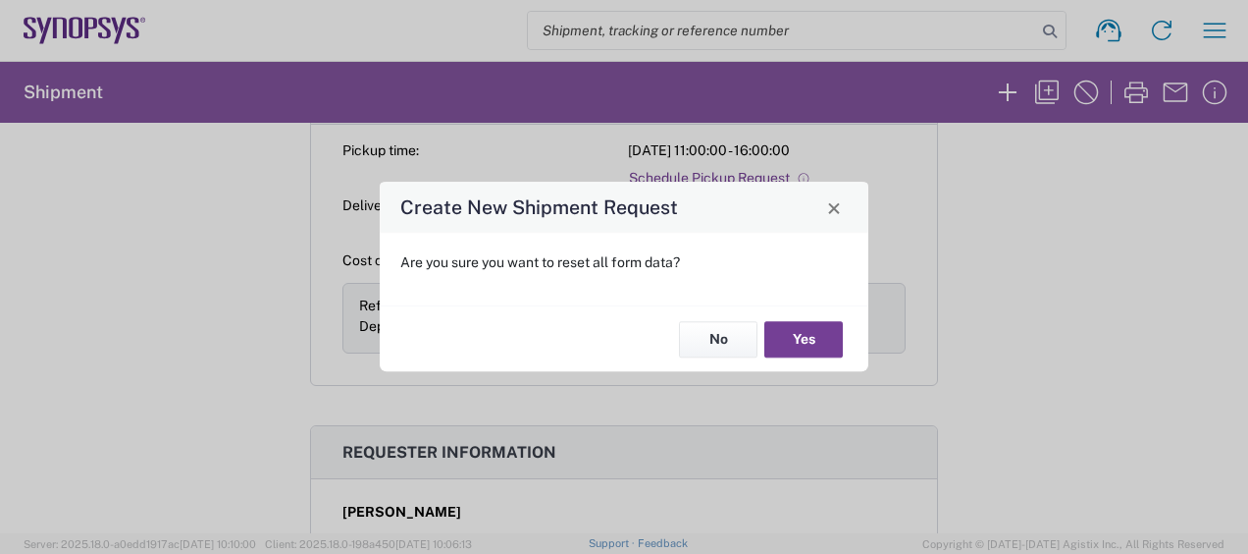
click at [824, 339] on button "Yes" at bounding box center [804, 339] width 79 height 36
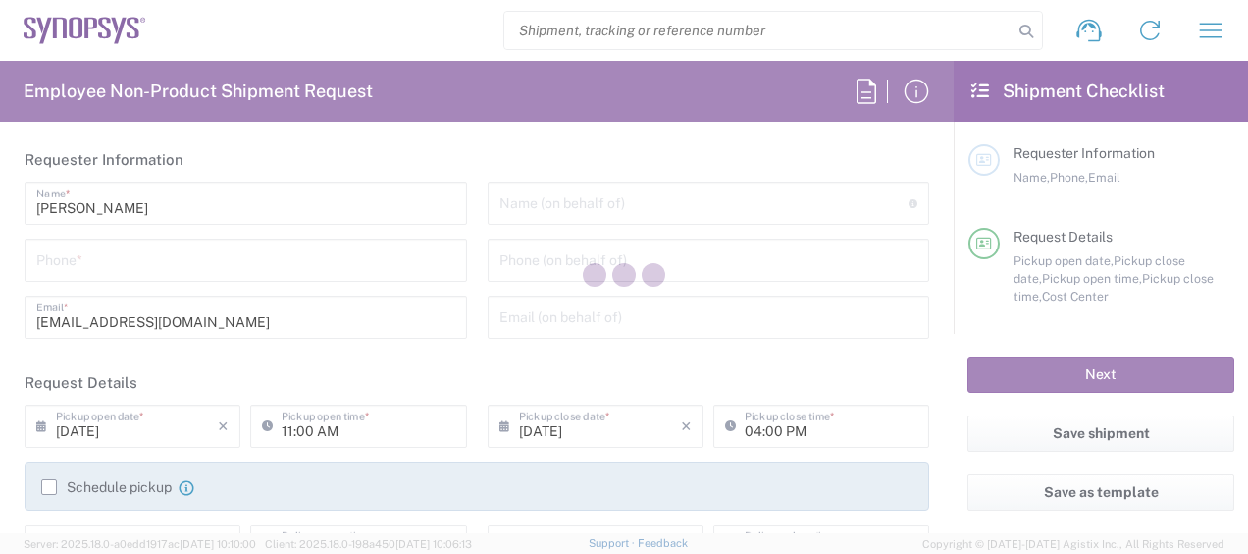
type input "US01, CIO, IT, ESS2 110066"
type input "[US_STATE]"
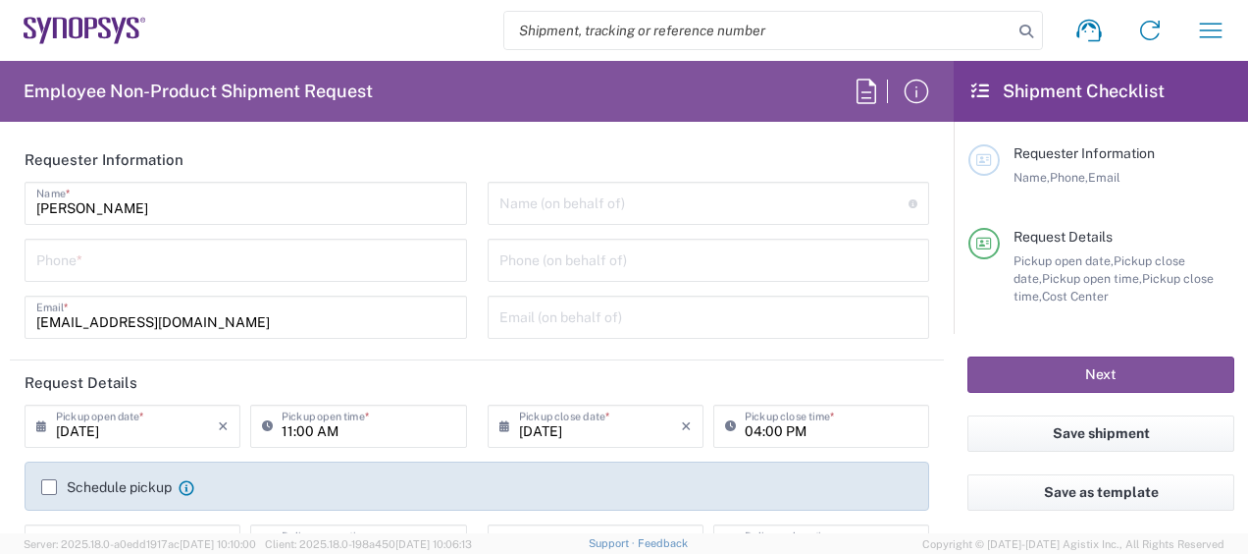
click at [265, 263] on input "tel" at bounding box center [245, 258] width 419 height 34
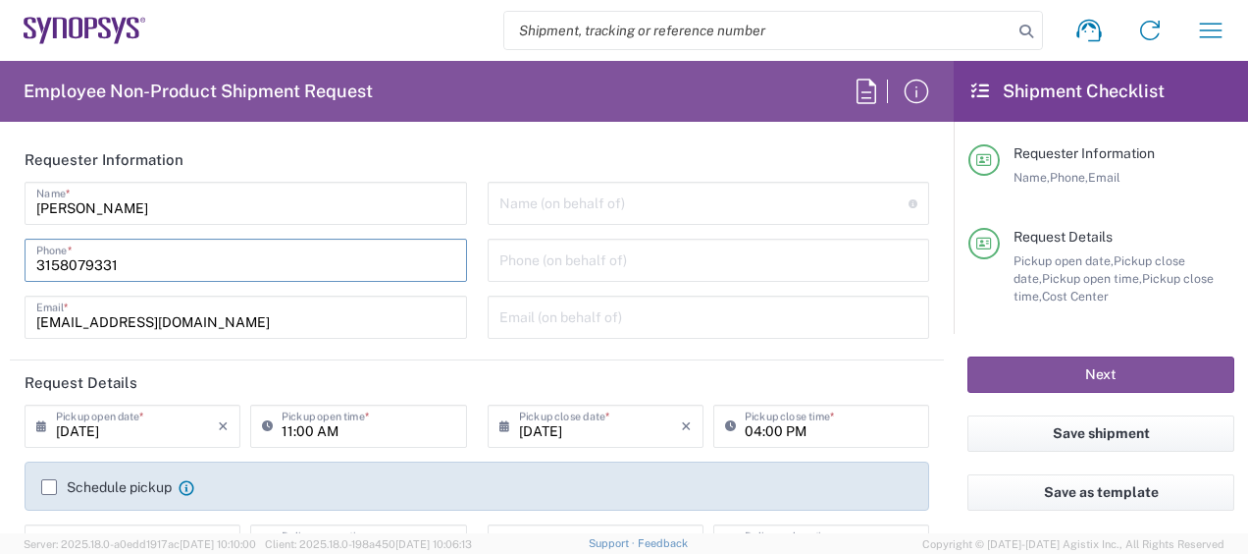
type input "3158079331"
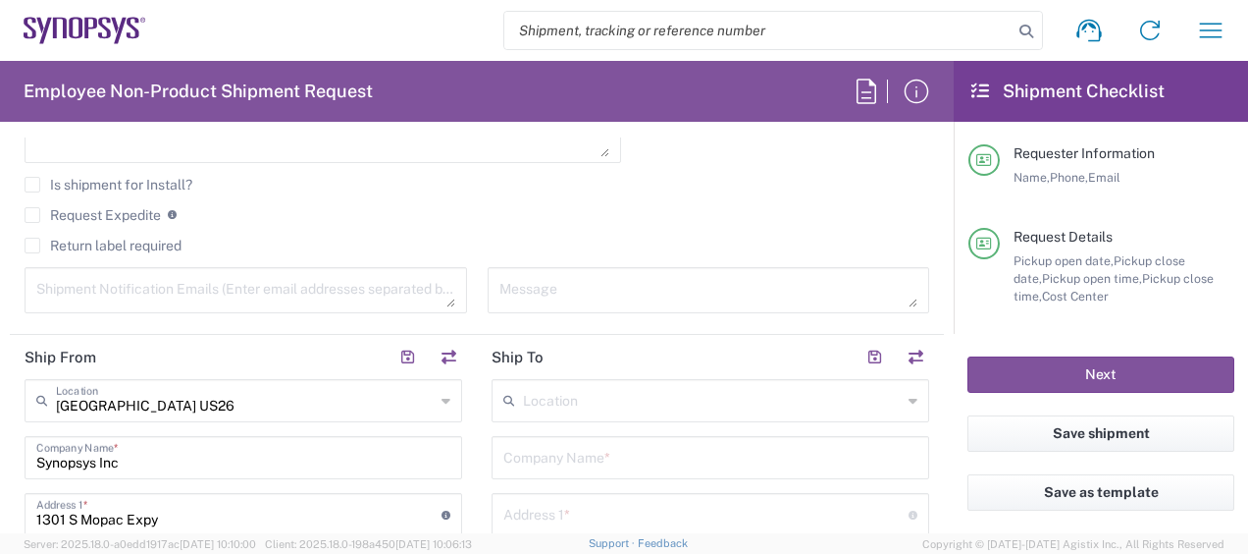
scroll to position [883, 0]
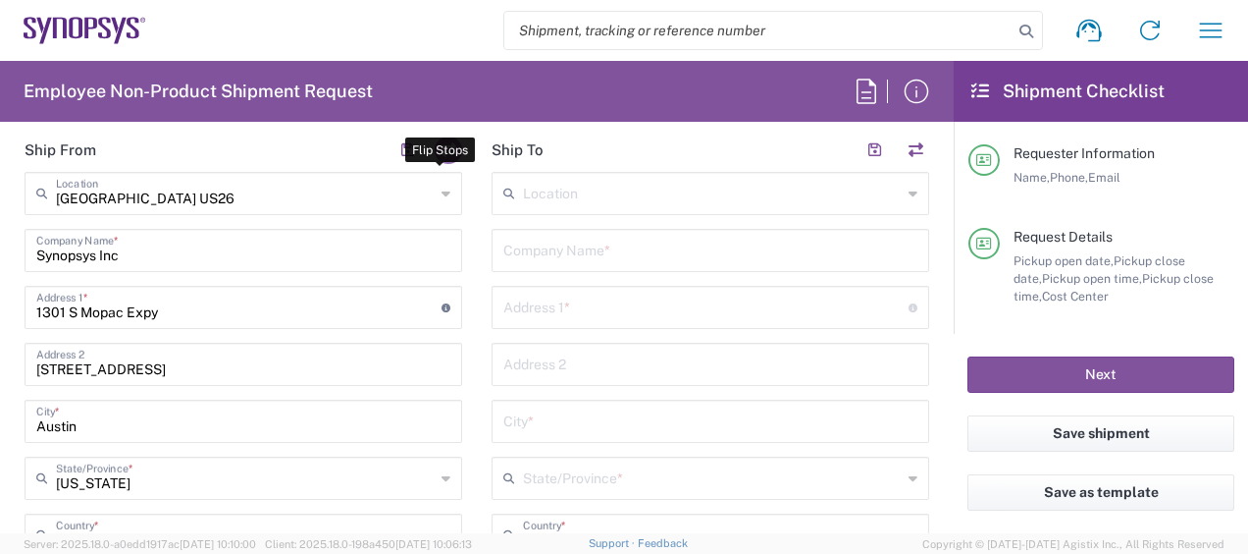
click at [446, 138] on button "button" at bounding box center [448, 149] width 27 height 27
type input "[GEOGRAPHIC_DATA] US26"
type input "Synopsys Inc"
type input "1301 S Mopac Expy"
type input "[STREET_ADDRESS]"
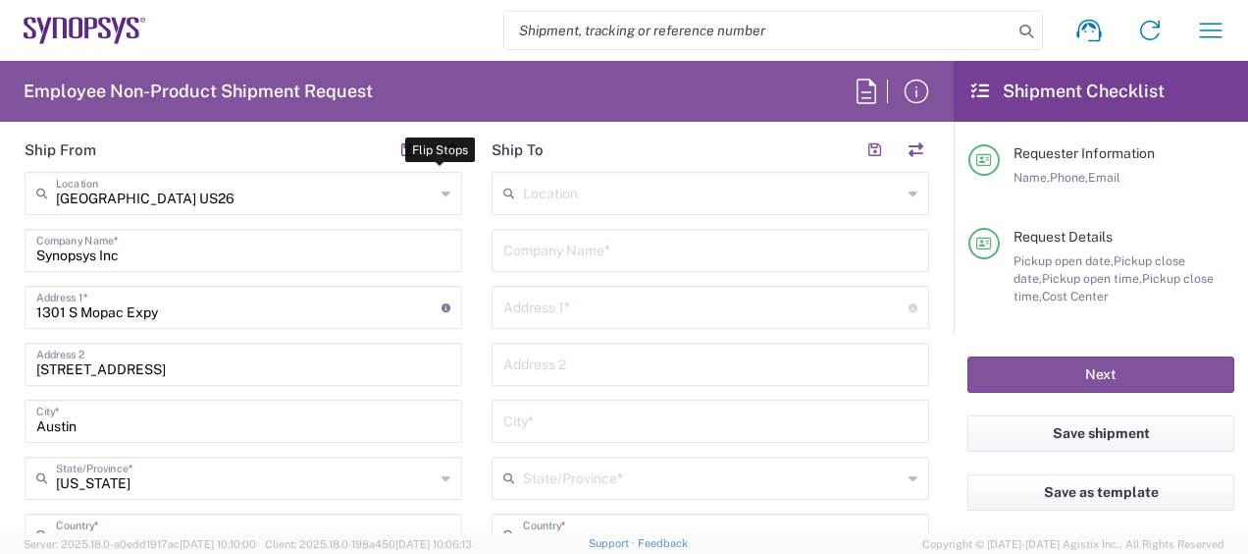
type input "Austin"
type input "[US_STATE]"
type input "78746"
type input "[PERSON_NAME]"
type input "[EMAIL_ADDRESS][DOMAIN_NAME]"
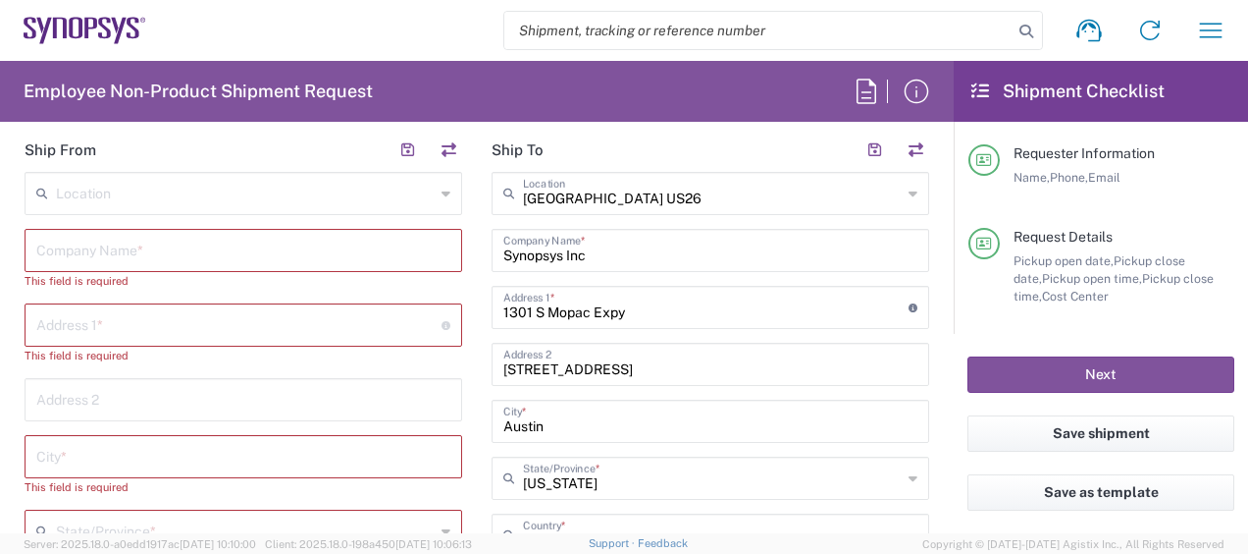
click at [168, 245] on input "text" at bounding box center [243, 249] width 414 height 34
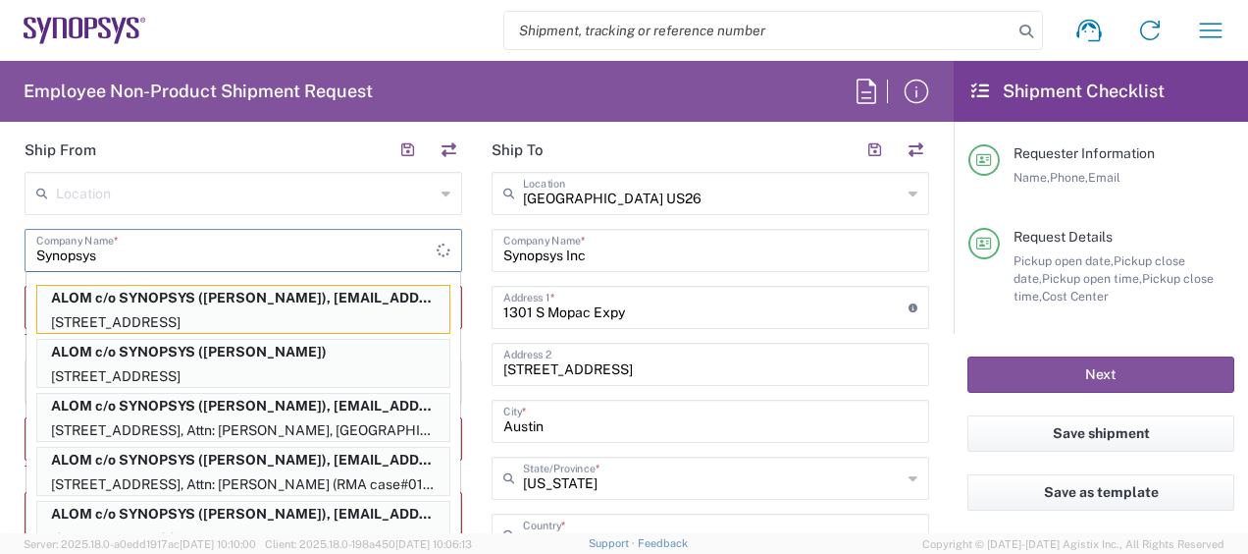
type input "Synopsys"
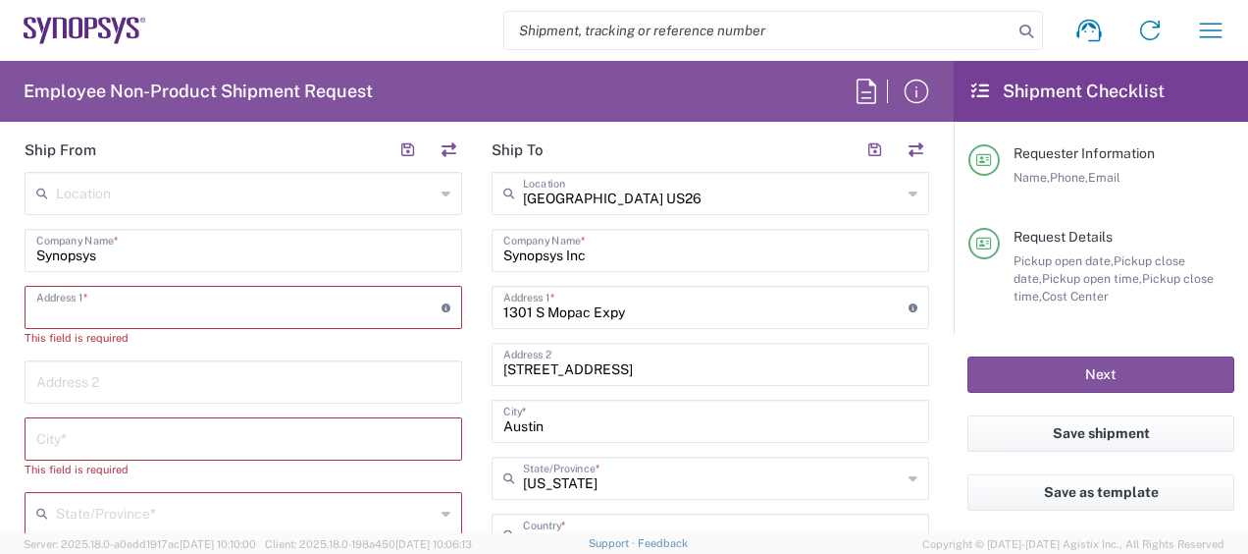
paste input "[STREET_ADDRESS]"
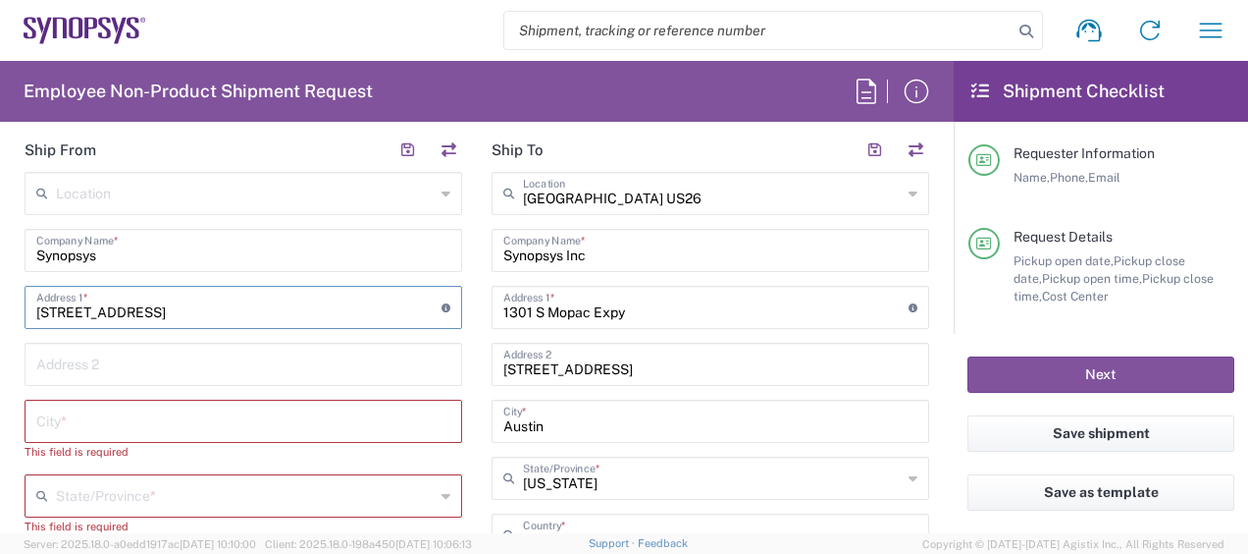
type input "[STREET_ADDRESS]"
paste input "Renton"
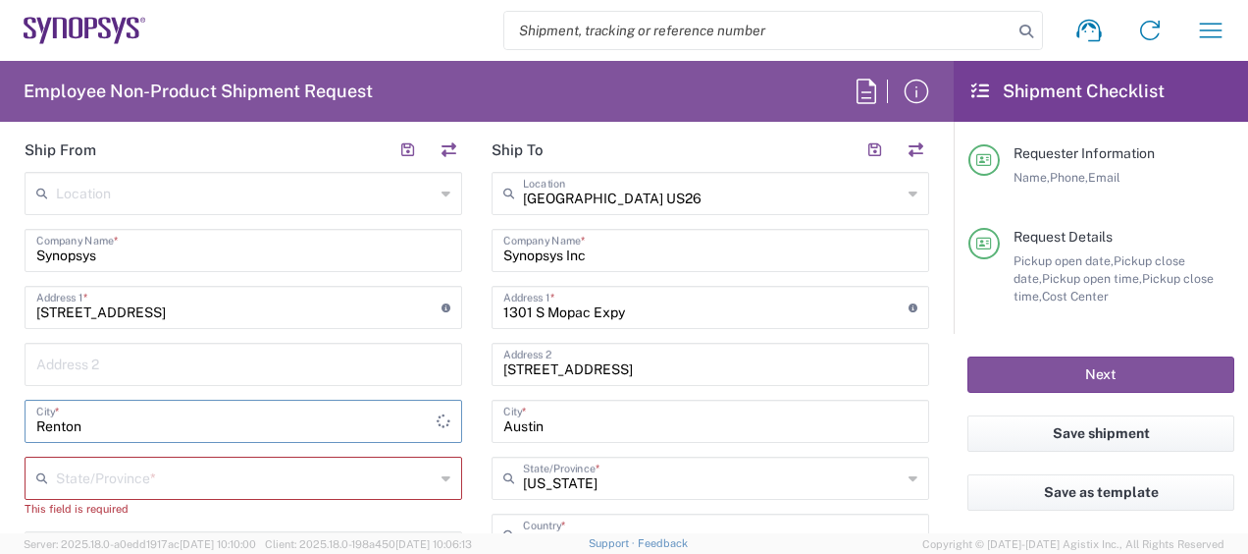
type input "Renton"
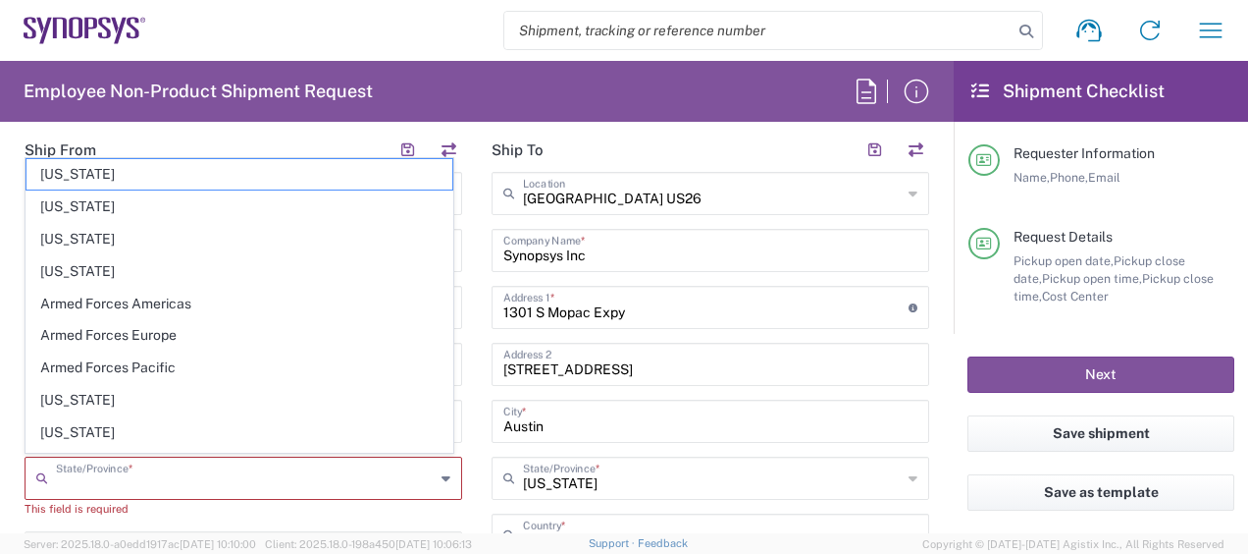
click at [151, 482] on input "text" at bounding box center [245, 476] width 379 height 34
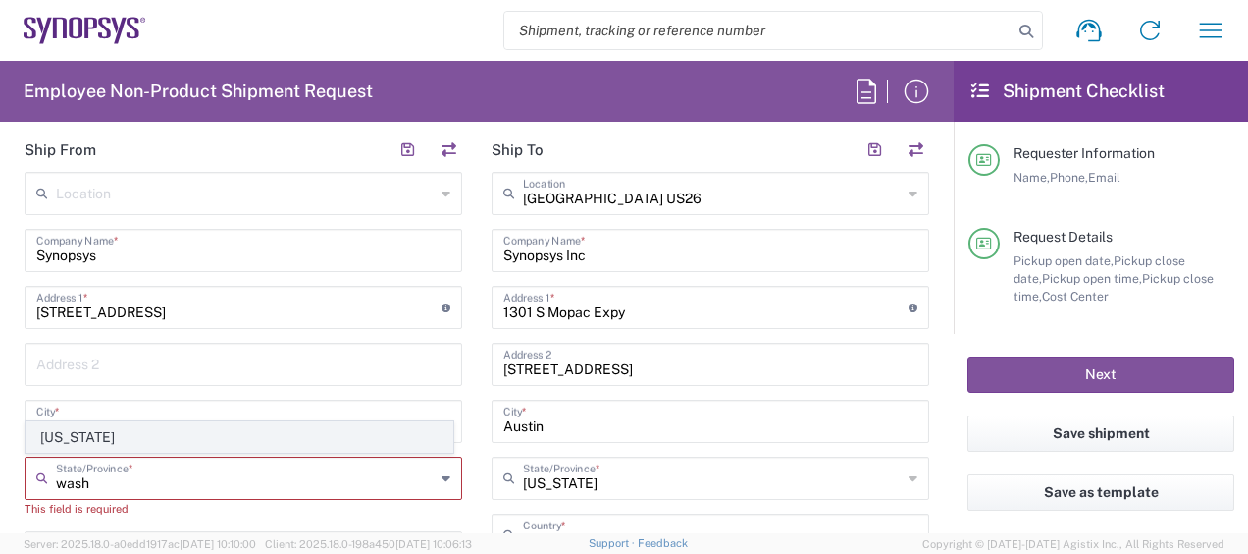
click at [135, 444] on span "[US_STATE]" at bounding box center [240, 437] width 426 height 30
type input "[US_STATE]"
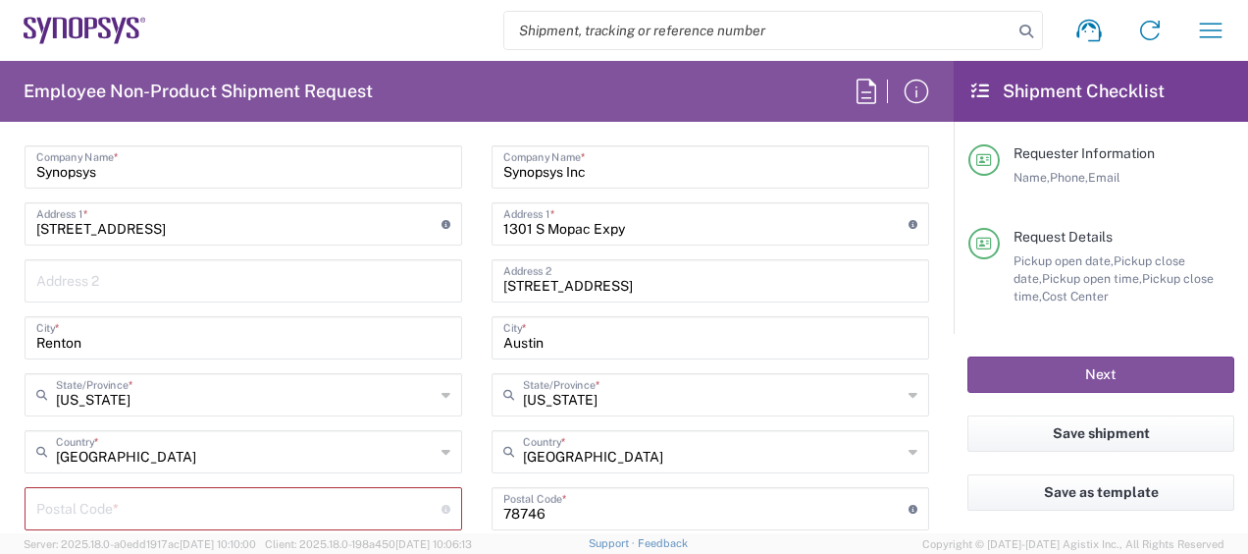
scroll to position [1080, 0]
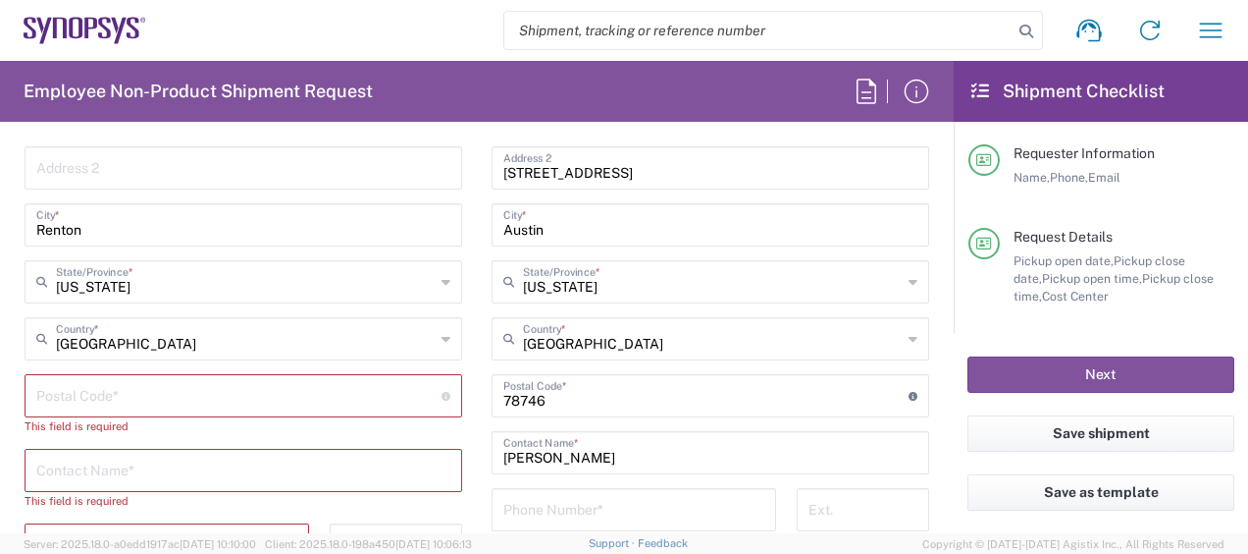
click at [183, 391] on input "undefined" at bounding box center [238, 394] width 405 height 34
paste input "98059"
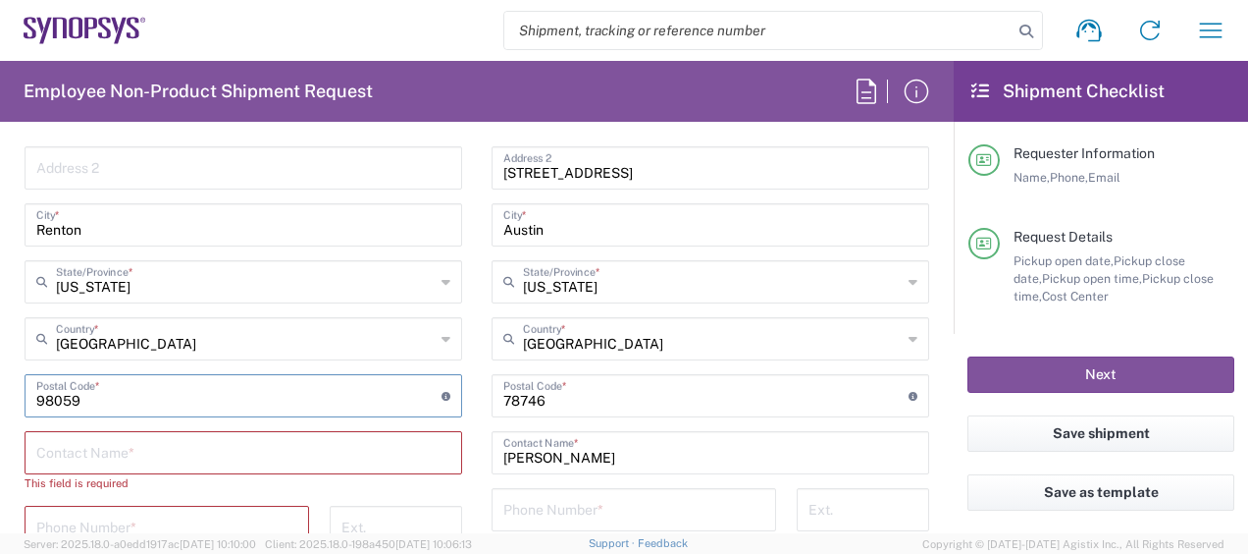
type input "98059"
click at [152, 441] on input "text" at bounding box center [243, 451] width 414 height 34
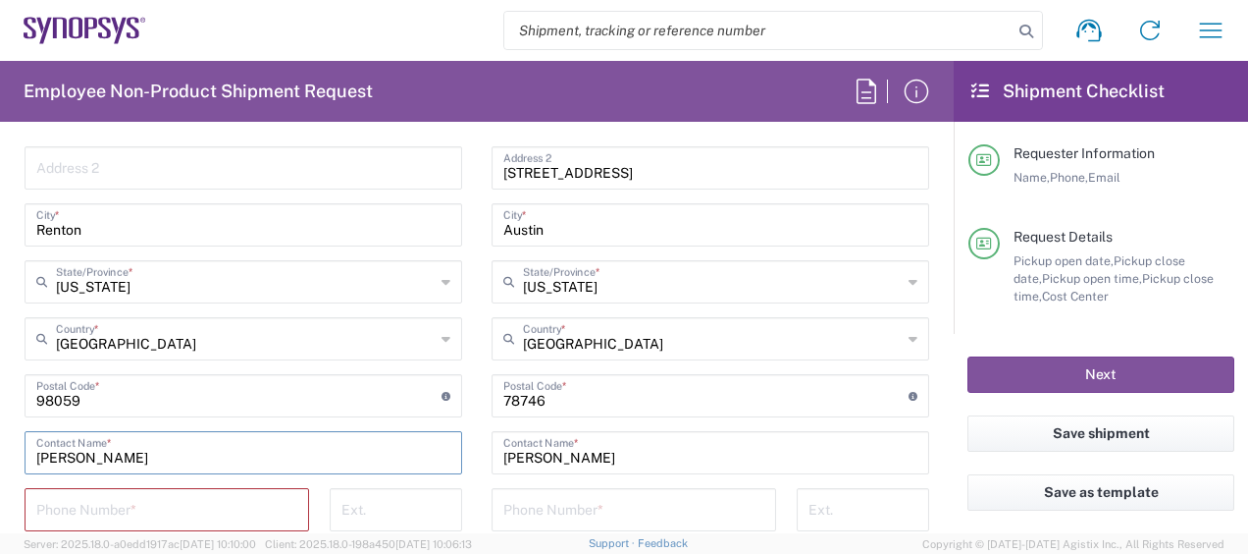
type input "[PERSON_NAME]"
click at [130, 501] on input "tel" at bounding box center [166, 508] width 261 height 34
paste input "425516.2703"
click at [89, 513] on input "425516.2703" at bounding box center [166, 508] width 261 height 34
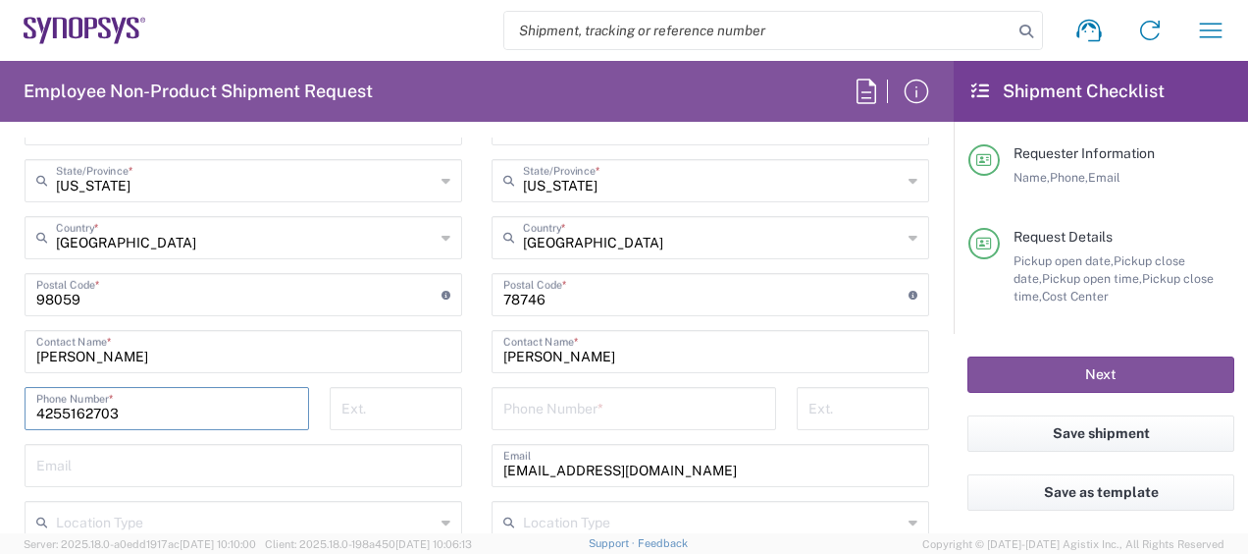
scroll to position [1276, 0]
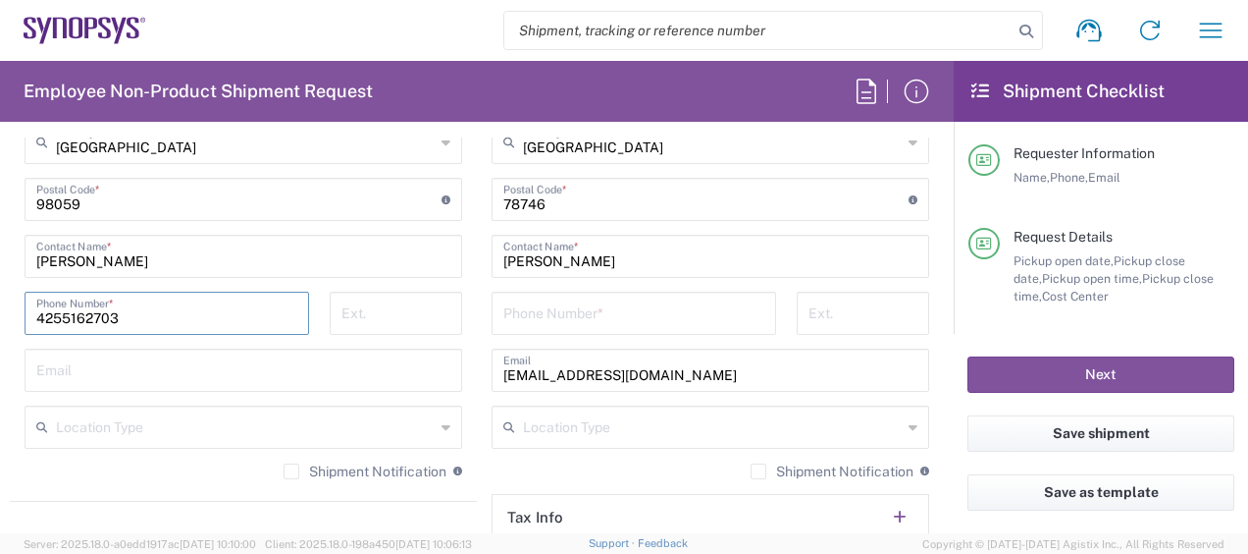
type input "4255162703"
click at [512, 295] on input "tel" at bounding box center [634, 311] width 261 height 34
type input "3158079331"
click at [479, 250] on main "[GEOGRAPHIC_DATA] [GEOGRAPHIC_DATA] Location [GEOGRAPHIC_DATA] [GEOGRAPHIC_DATA…" at bounding box center [710, 191] width 467 height 824
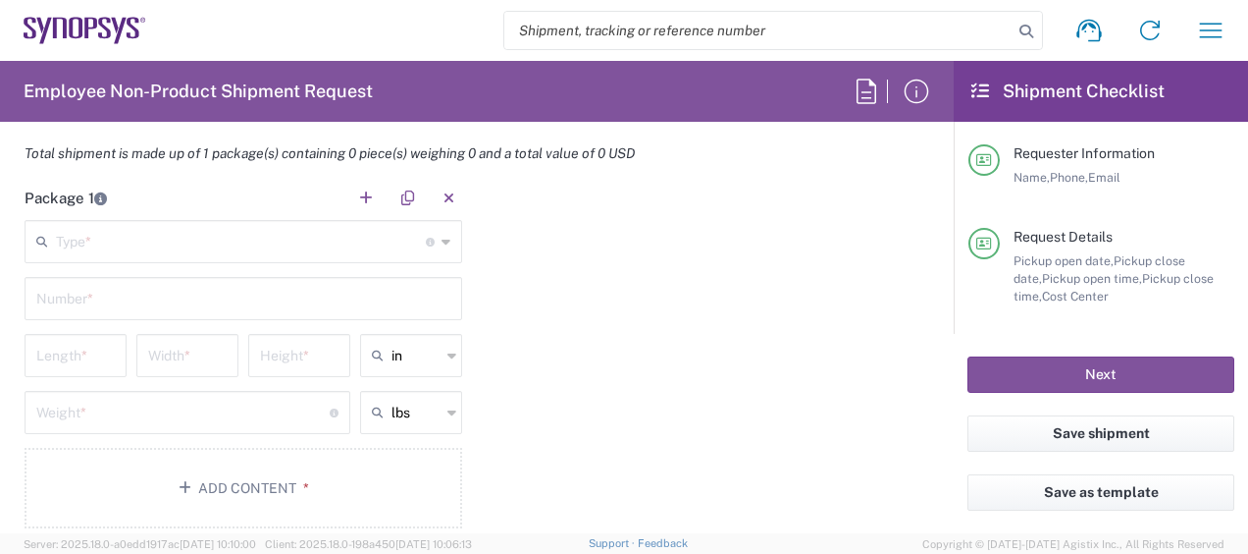
scroll to position [1767, 0]
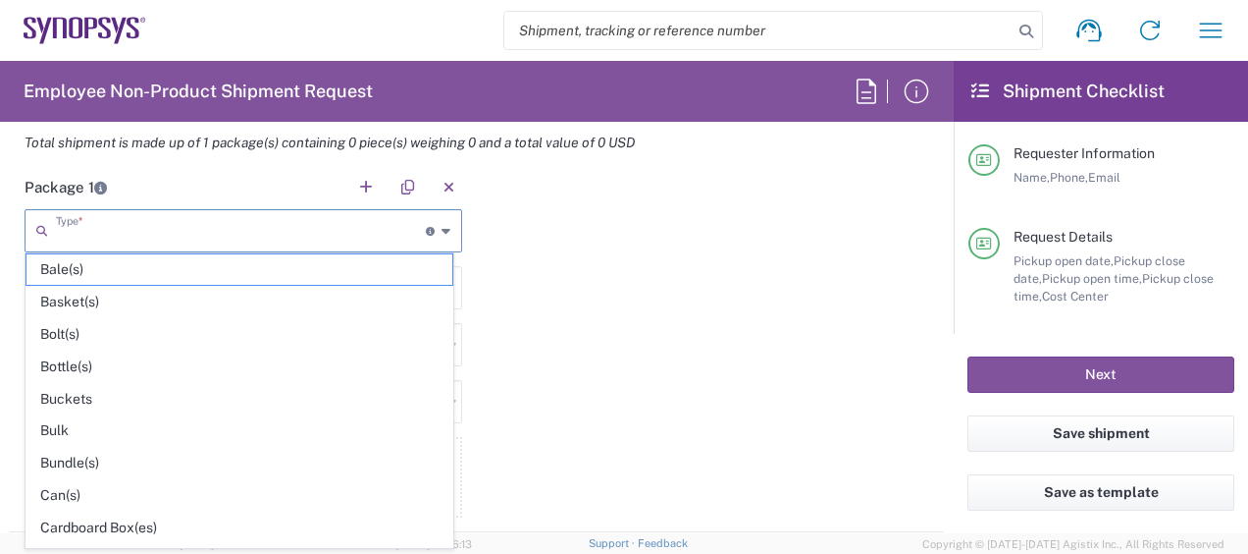
click at [212, 226] on input "text" at bounding box center [241, 229] width 370 height 34
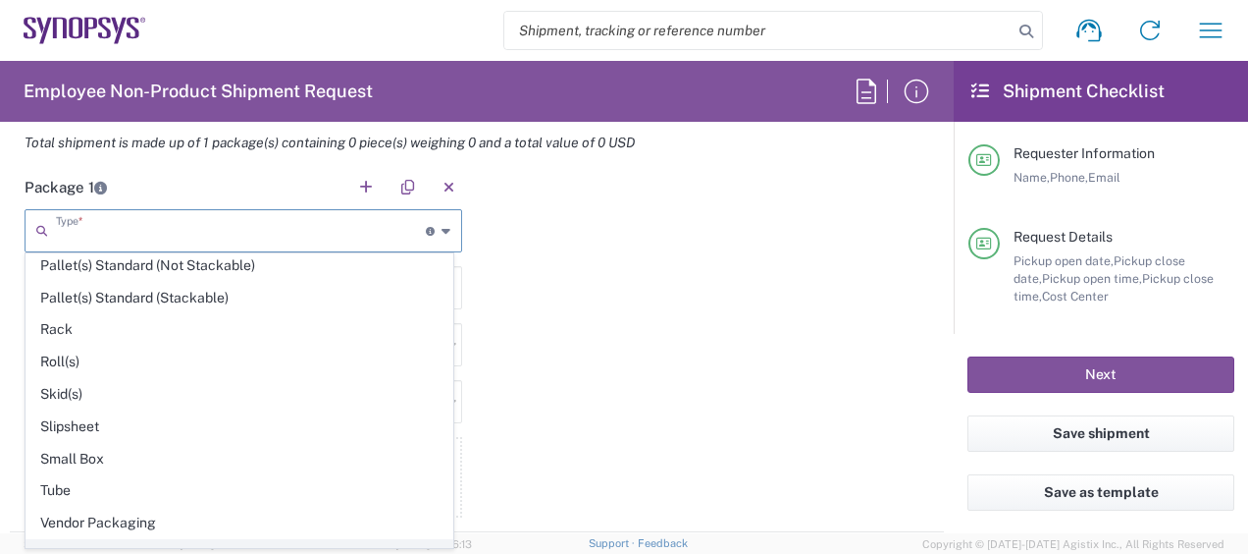
scroll to position [904, 0]
click at [183, 542] on span "Your Packaging" at bounding box center [240, 557] width 426 height 30
type input "Your Packaging"
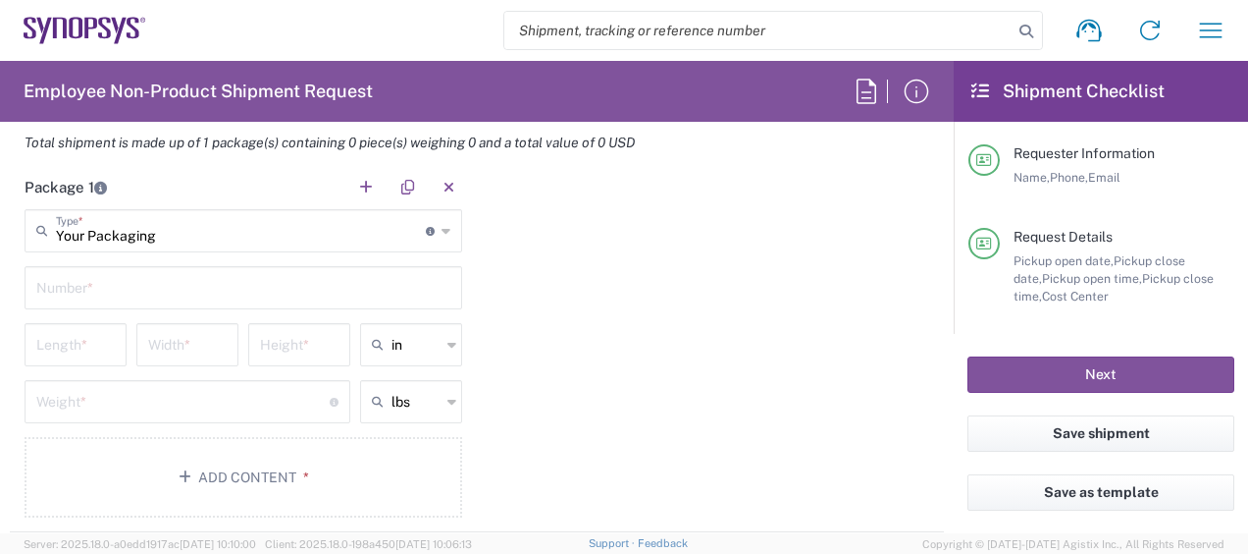
click at [122, 294] on input "text" at bounding box center [243, 286] width 414 height 34
type input "1"
click at [84, 345] on input "number" at bounding box center [75, 343] width 79 height 34
type input "16"
click at [151, 341] on input "number" at bounding box center [187, 343] width 79 height 34
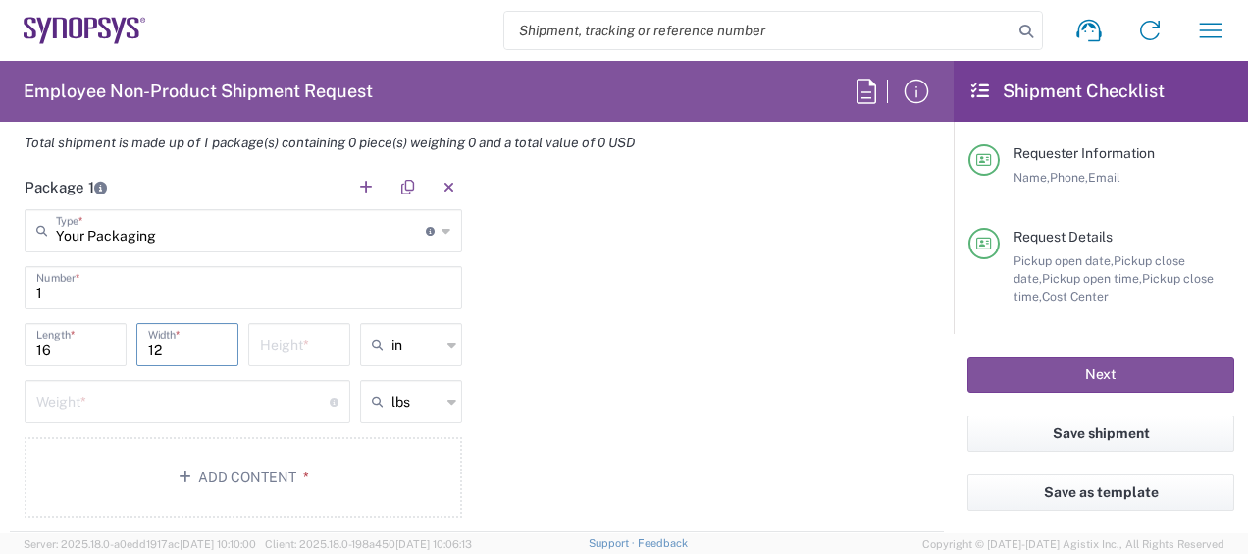
type input "12"
click at [278, 333] on input "number" at bounding box center [299, 343] width 79 height 34
type input "3"
click at [185, 398] on input "number" at bounding box center [182, 400] width 293 height 34
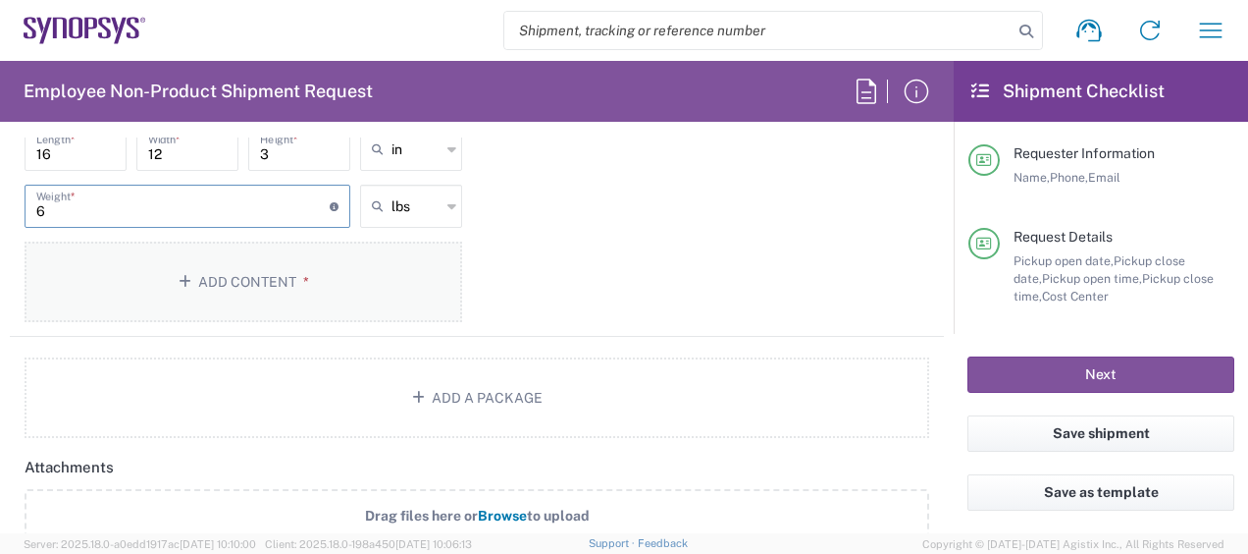
scroll to position [1963, 0]
type input "6"
click at [257, 283] on button "Add Content *" at bounding box center [244, 280] width 438 height 80
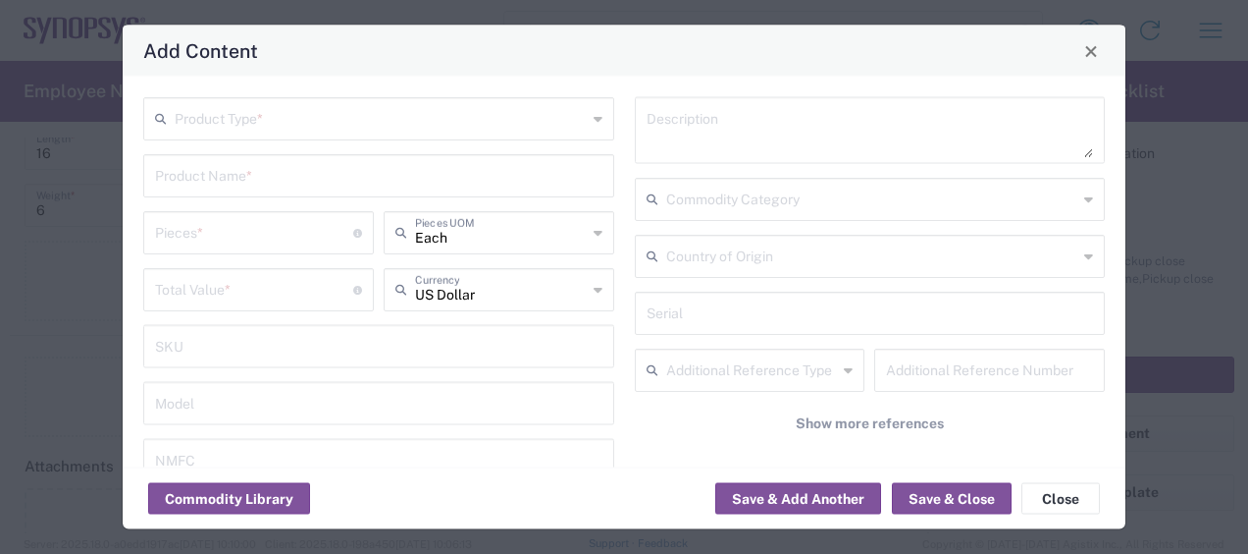
click at [342, 119] on input "text" at bounding box center [381, 117] width 412 height 34
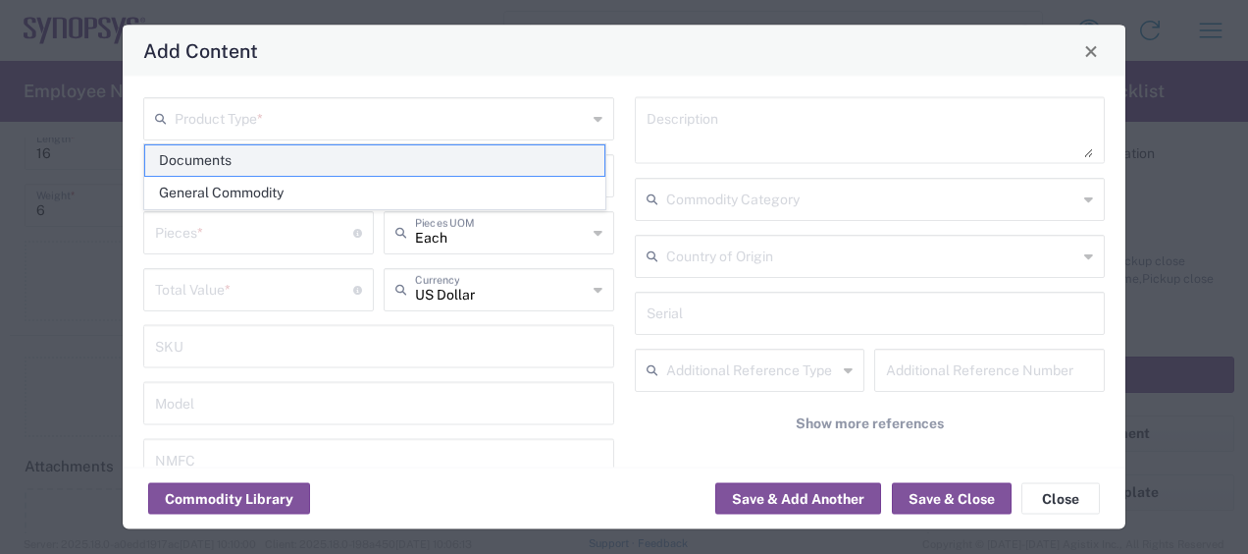
click at [322, 174] on span "Documents" at bounding box center [374, 160] width 459 height 30
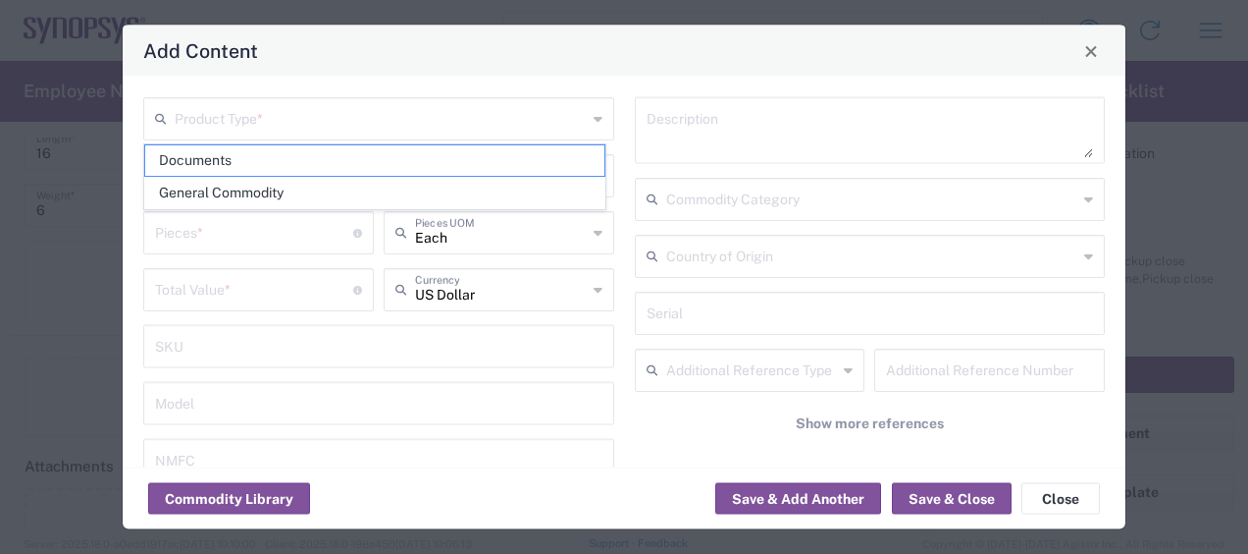
type input "Documents"
type input "1"
type textarea "Documents"
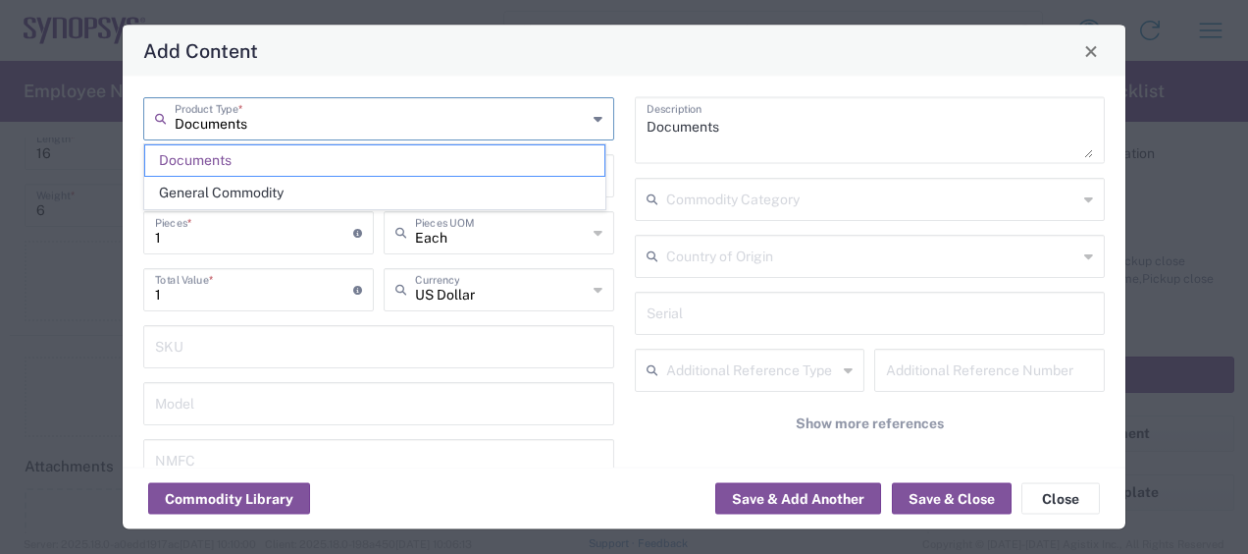
click at [326, 132] on input "Documents" at bounding box center [381, 117] width 412 height 34
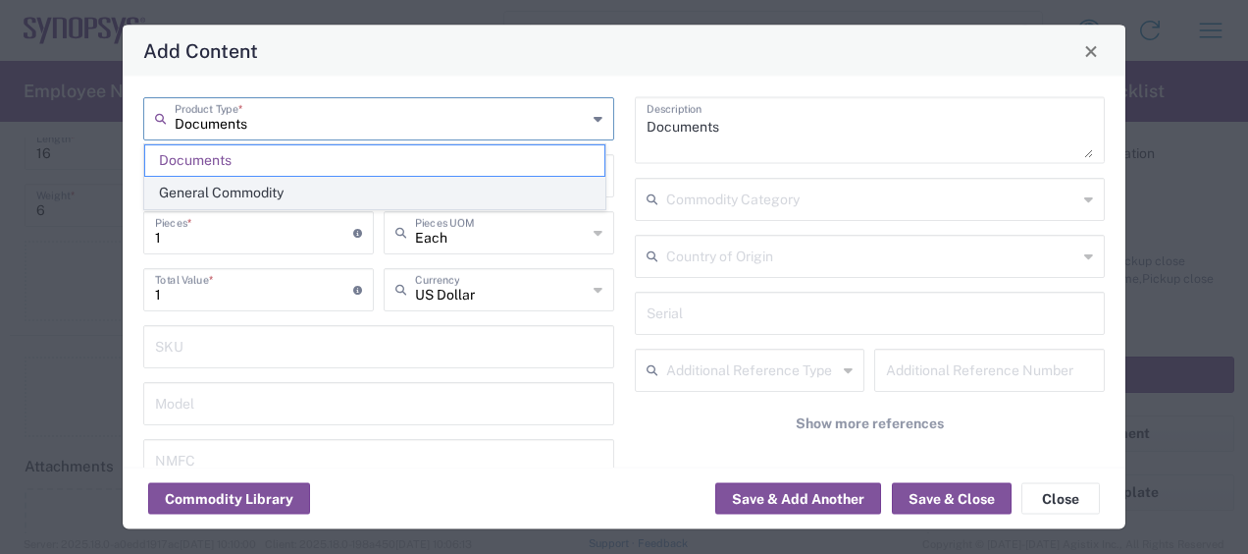
click at [299, 185] on span "General Commodity" at bounding box center [374, 193] width 459 height 30
type input "General Commodity"
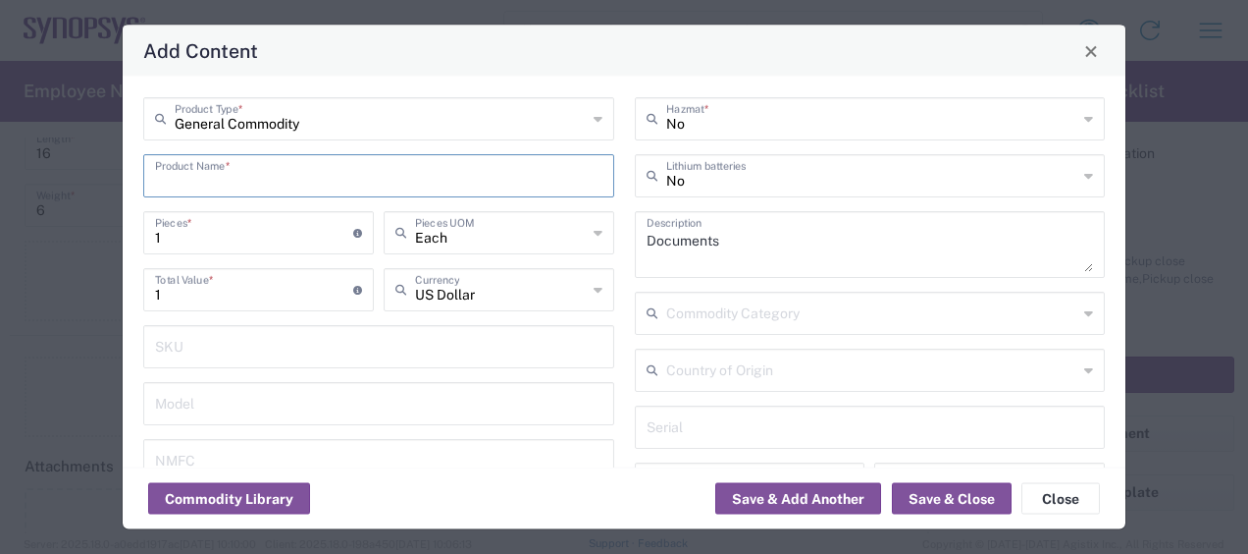
click at [294, 186] on input "text" at bounding box center [379, 174] width 448 height 34
type input "Dell Laptop"
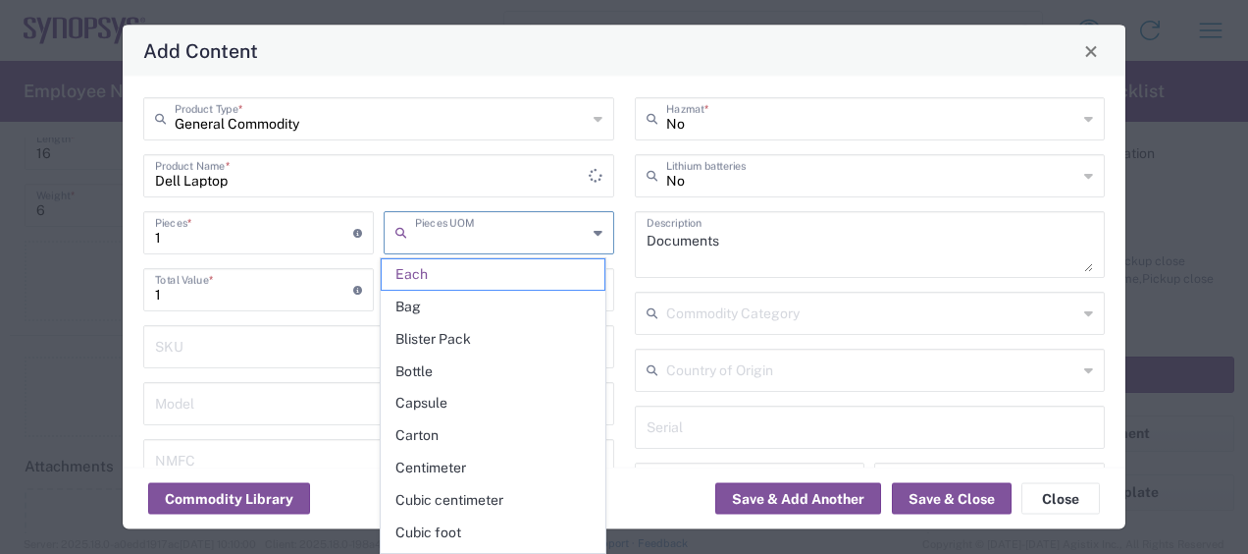
type input "Each"
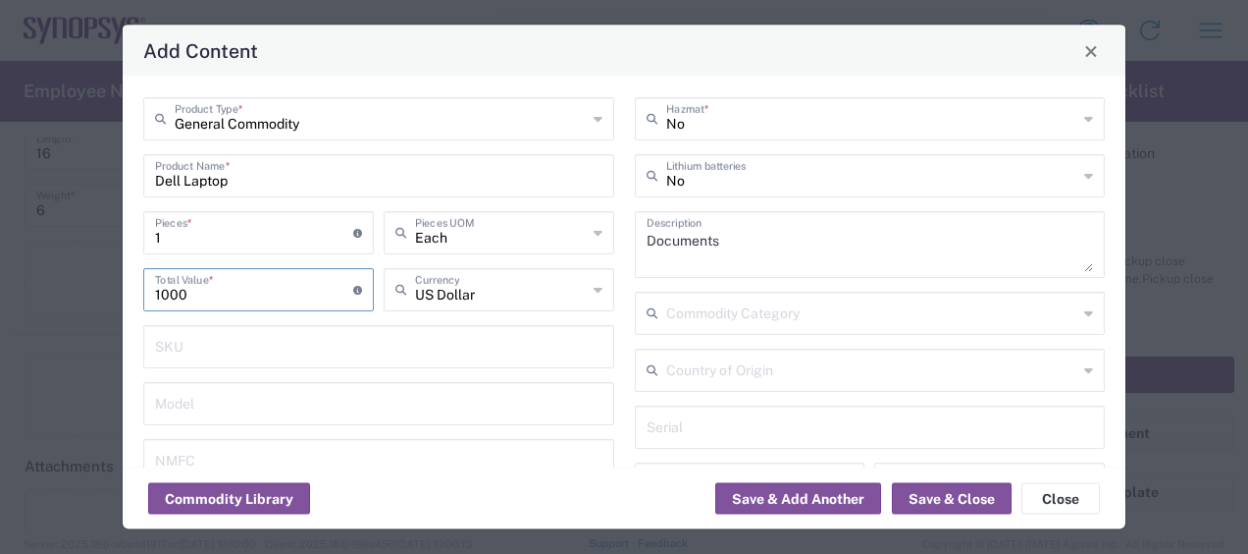
type input "1000"
drag, startPoint x: 675, startPoint y: 232, endPoint x: 571, endPoint y: 224, distance: 104.3
click at [572, 224] on div "General Commodity Product Type * Dell Laptop Product Name * 1 Pieces * Number o…" at bounding box center [624, 352] width 983 height 510
type textarea "a"
type textarea "laptop"
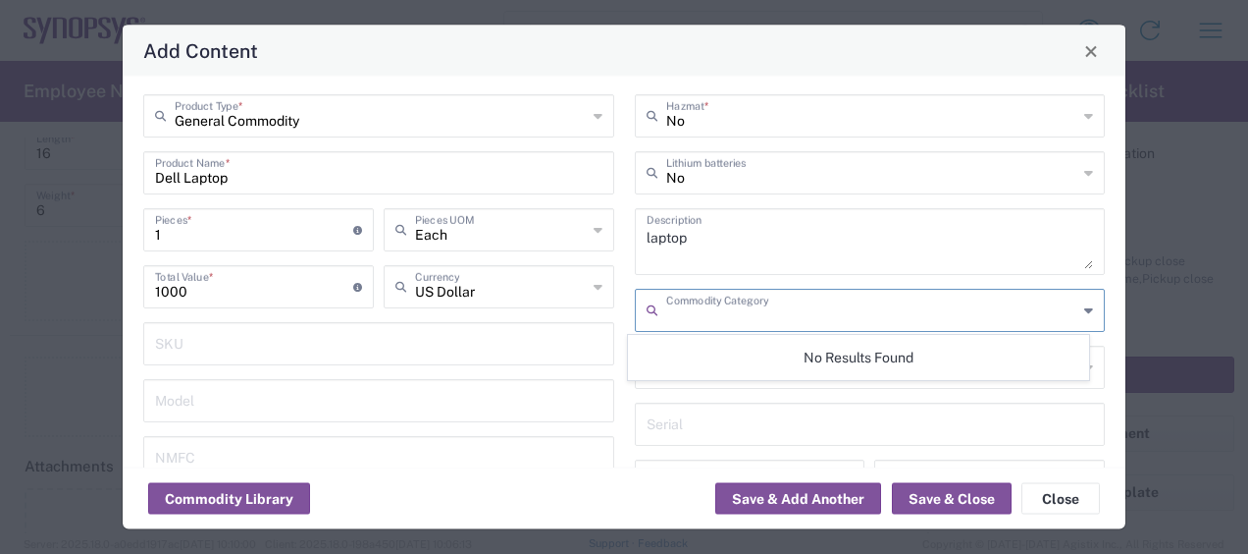
scroll to position [0, 0]
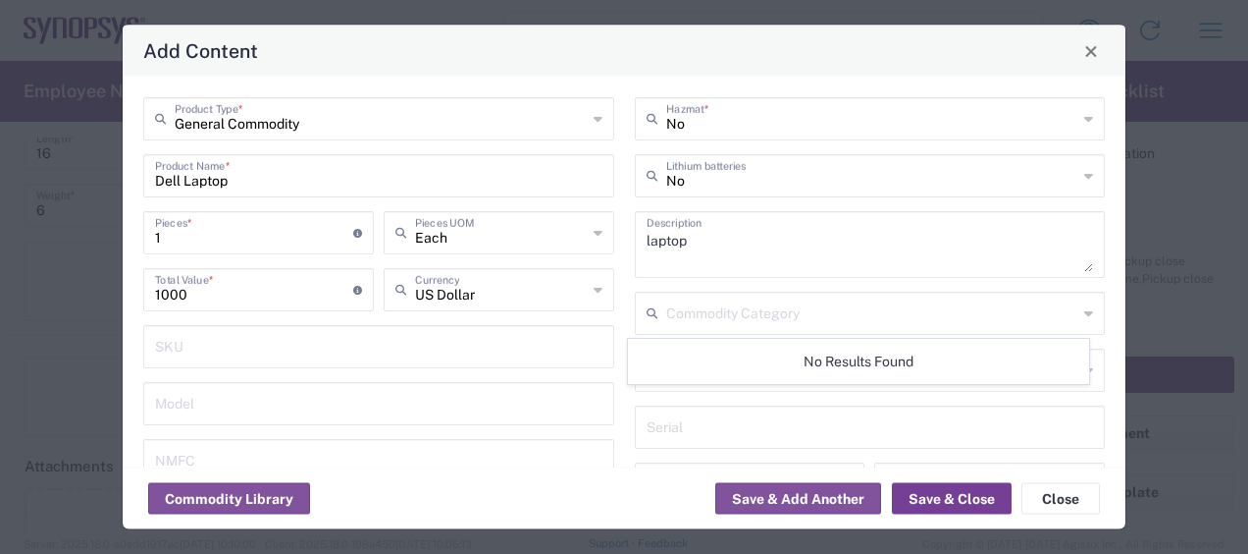
click at [908, 496] on button "Save & Close" at bounding box center [952, 498] width 120 height 31
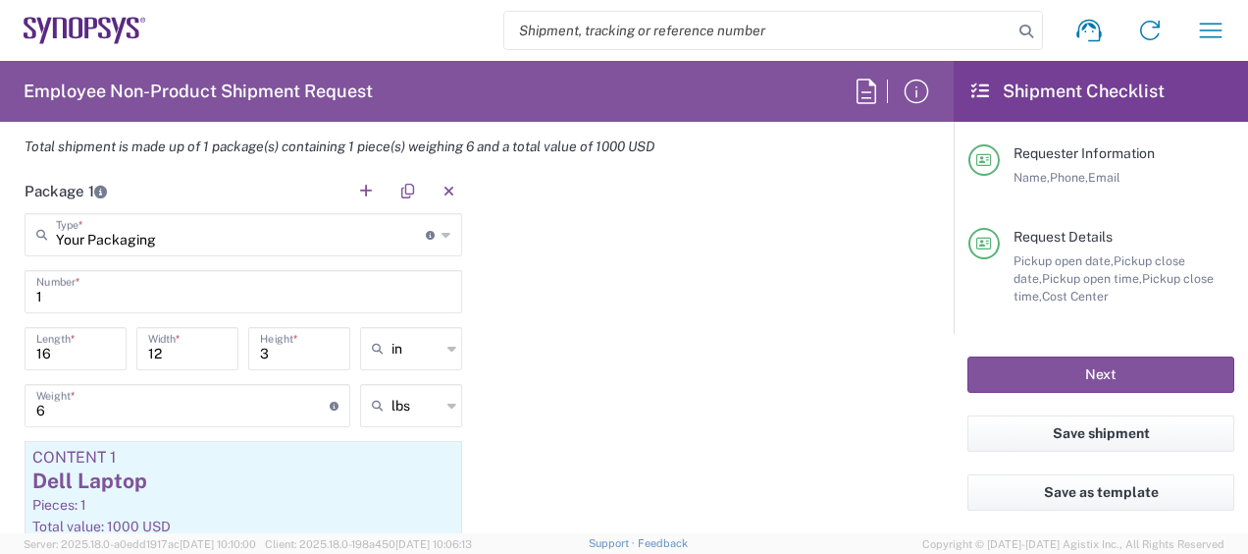
scroll to position [1669, 0]
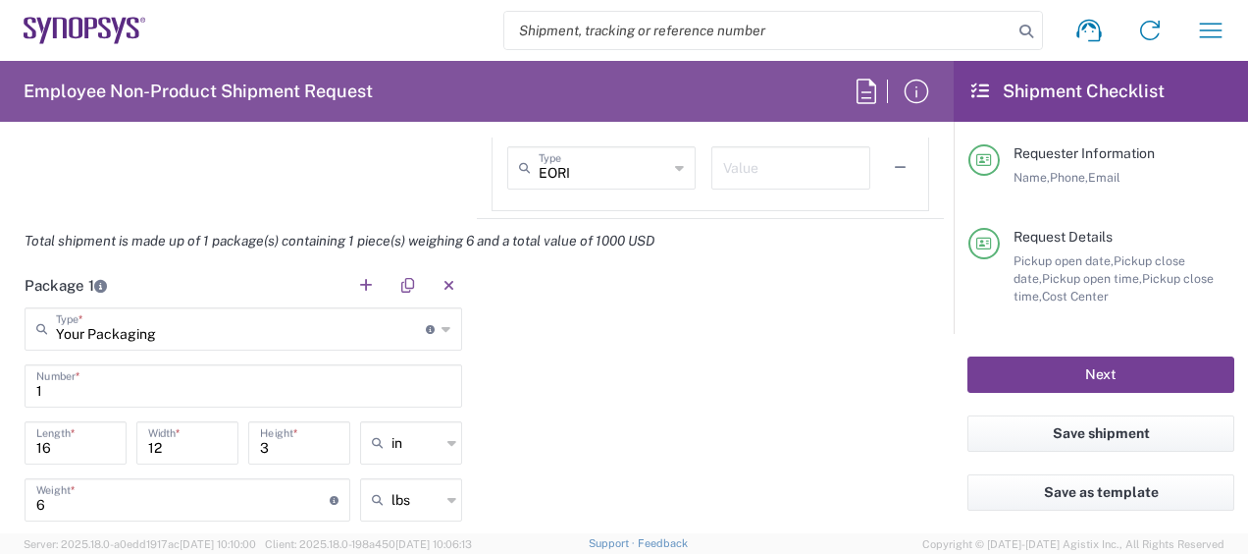
click at [1145, 384] on button "Next" at bounding box center [1101, 374] width 267 height 36
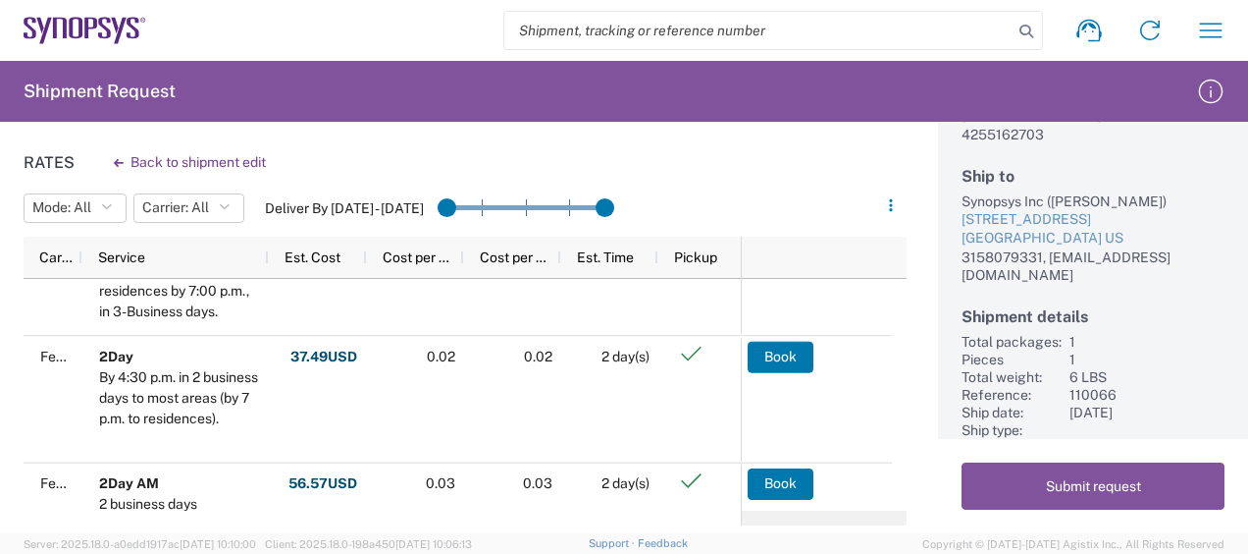
scroll to position [196, 0]
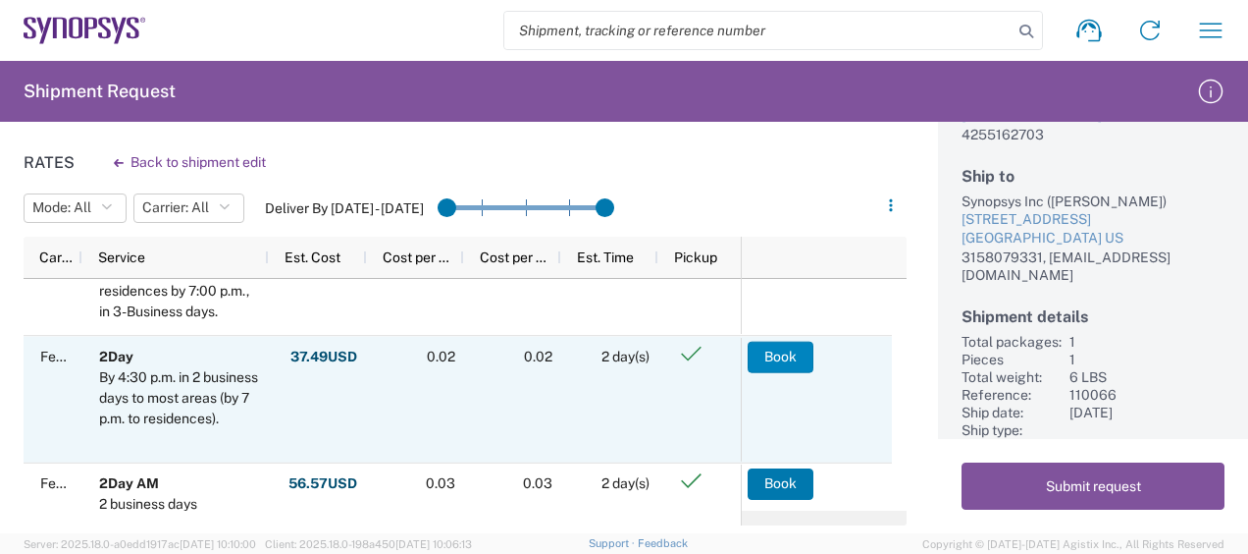
click at [771, 348] on button "Book" at bounding box center [781, 356] width 66 height 31
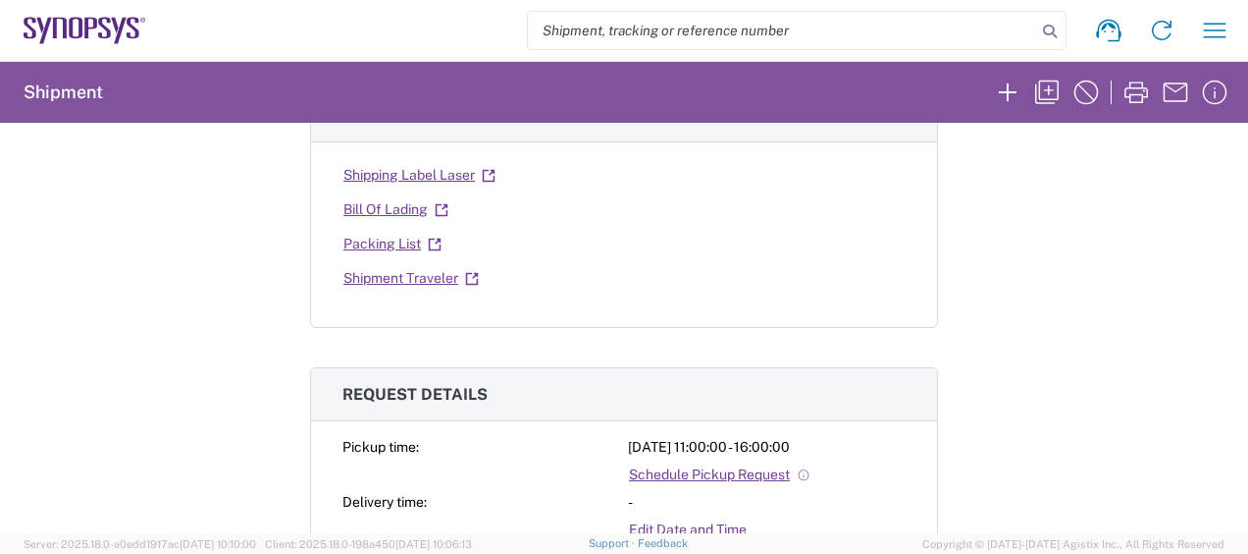
scroll to position [393, 0]
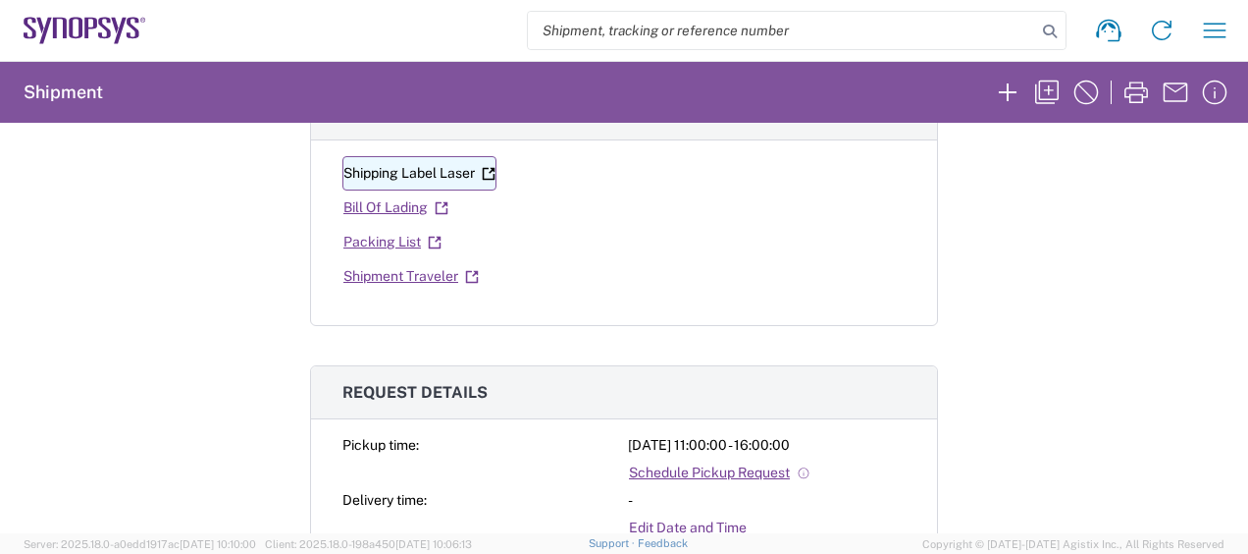
click at [460, 178] on link "Shipping Label Laser" at bounding box center [420, 173] width 154 height 34
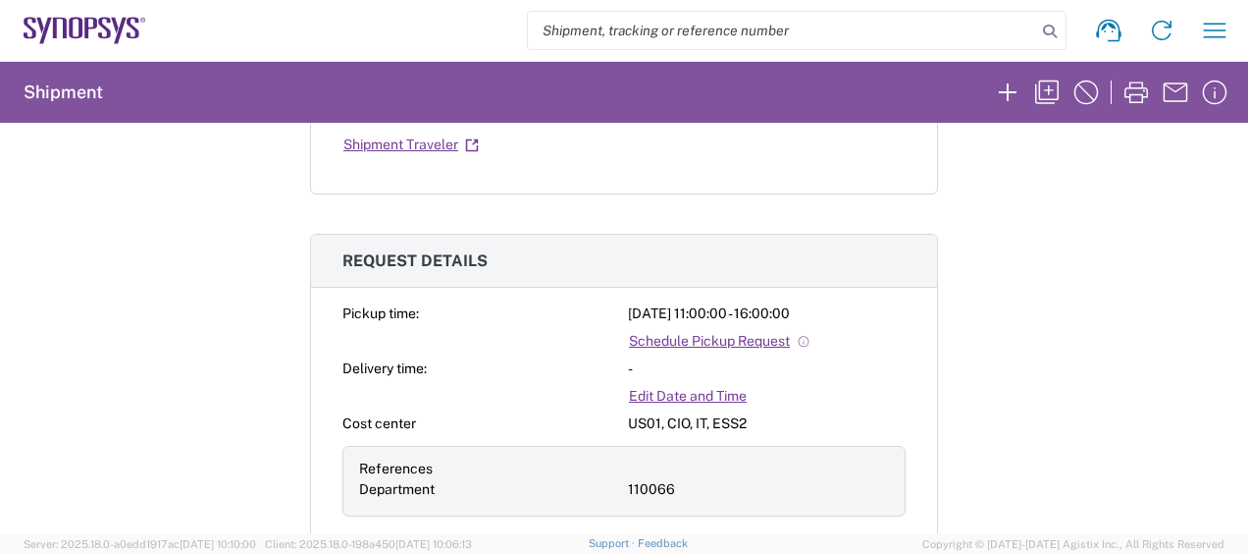
scroll to position [196, 0]
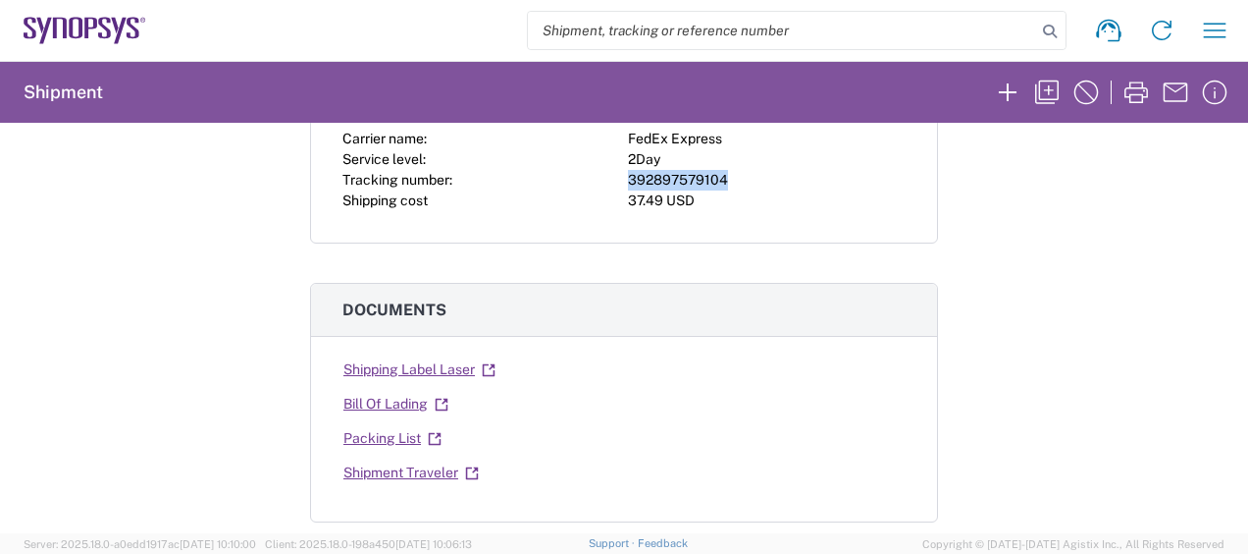
drag, startPoint x: 732, startPoint y: 173, endPoint x: 618, endPoint y: 175, distance: 113.9
click at [618, 175] on div "Carrier name: FedEx Express Service level: 2Day Tracking number: 392897579104 S…" at bounding box center [624, 170] width 563 height 82
drag, startPoint x: 618, startPoint y: 175, endPoint x: 643, endPoint y: 177, distance: 24.6
copy div "392897579104"
